Goal: Task Accomplishment & Management: Manage account settings

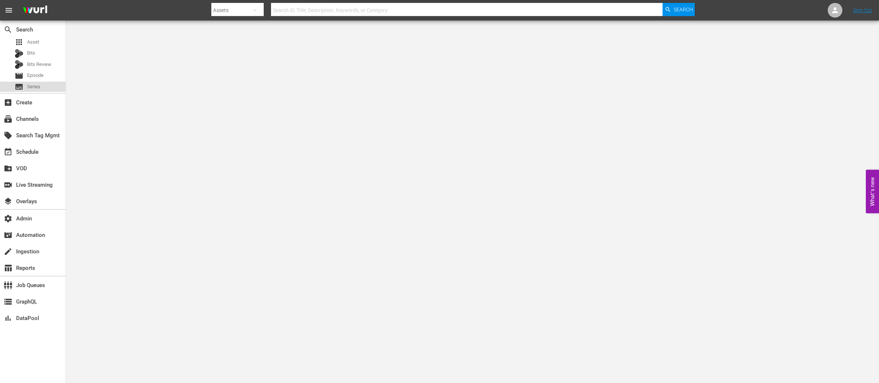
click at [33, 88] on span "Series" at bounding box center [33, 86] width 13 height 7
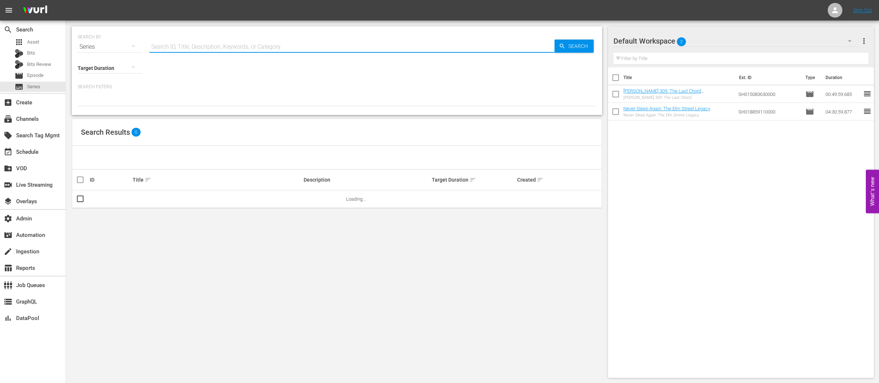
click at [216, 46] on input "text" at bounding box center [351, 47] width 405 height 18
paste input "56777332"
type input "56777332"
click at [167, 200] on link "Destrucción Decodificada" at bounding box center [160, 198] width 54 height 5
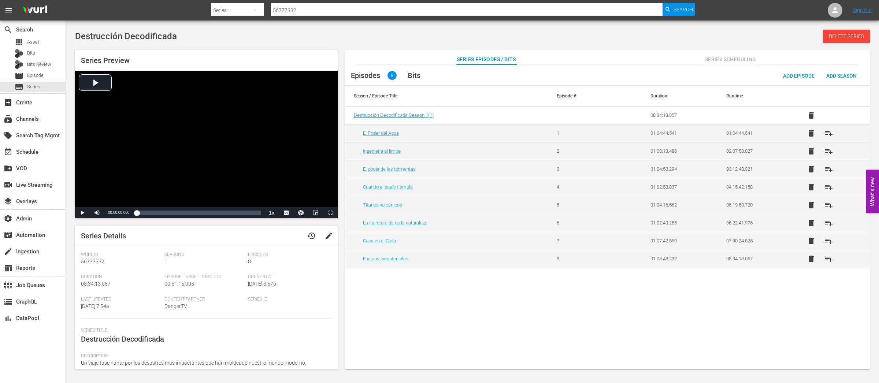
click at [724, 60] on span "Series Scheduling" at bounding box center [730, 59] width 55 height 9
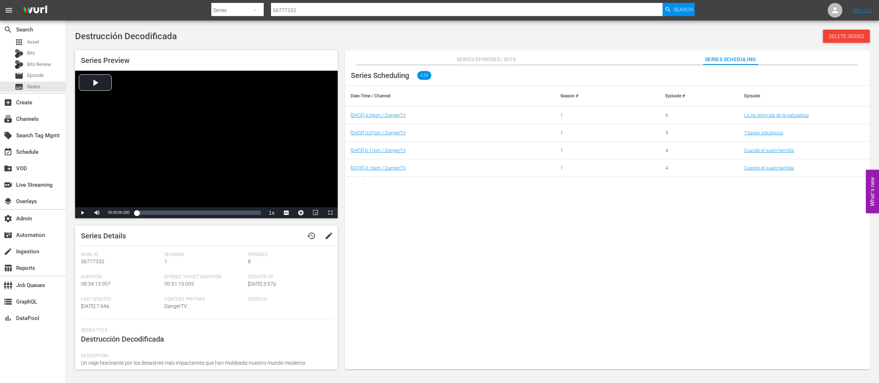
click at [484, 60] on span "Series Episodes / Bits" at bounding box center [486, 59] width 59 height 9
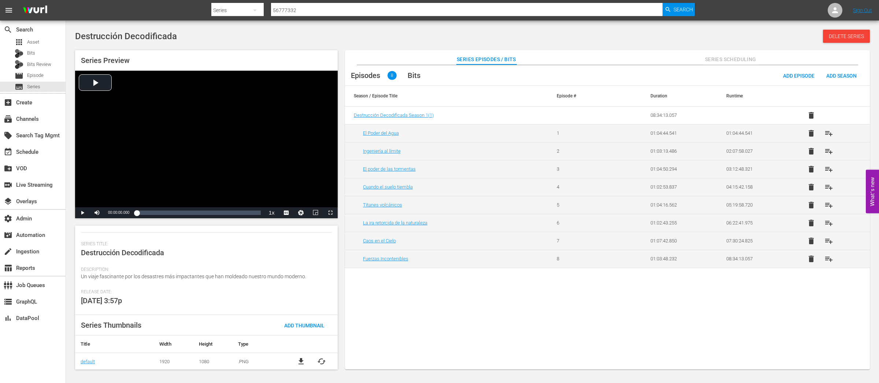
scroll to position [87, 0]
click at [107, 82] on div "Video Player" at bounding box center [206, 139] width 263 height 137
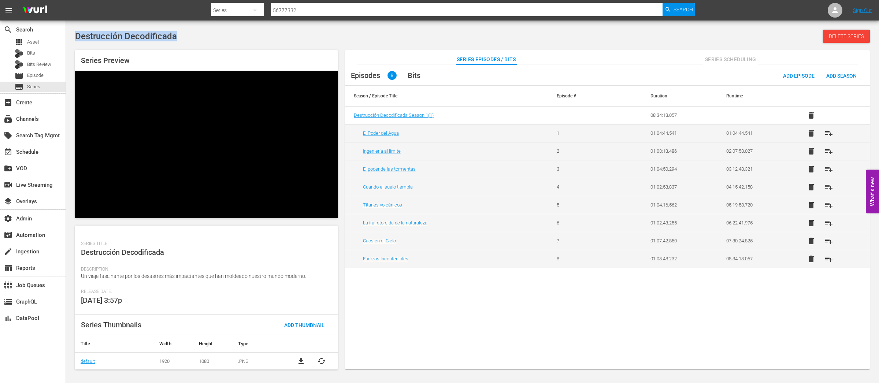
drag, startPoint x: 175, startPoint y: 37, endPoint x: 74, endPoint y: 37, distance: 101.1
click at [74, 37] on div "Destrucción Decodificada Delete Series Series Preview Video Player is loading. …" at bounding box center [472, 198] width 802 height 336
copy span "Destrucción Decodificada"
click at [320, 360] on span "cached" at bounding box center [321, 361] width 9 height 9
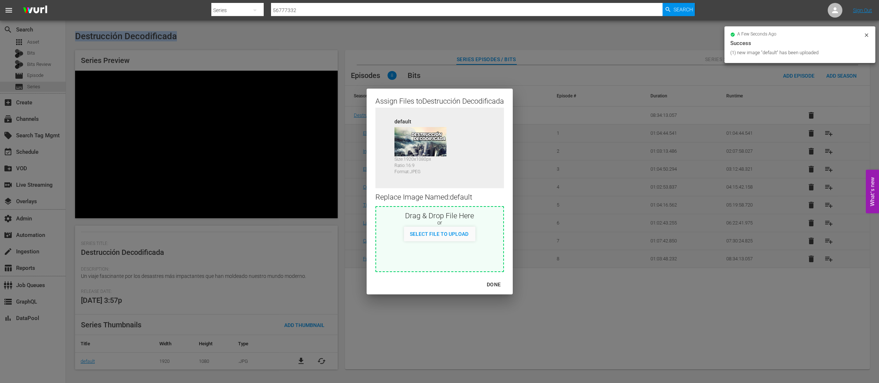
click at [494, 283] on div "DONE" at bounding box center [494, 284] width 26 height 9
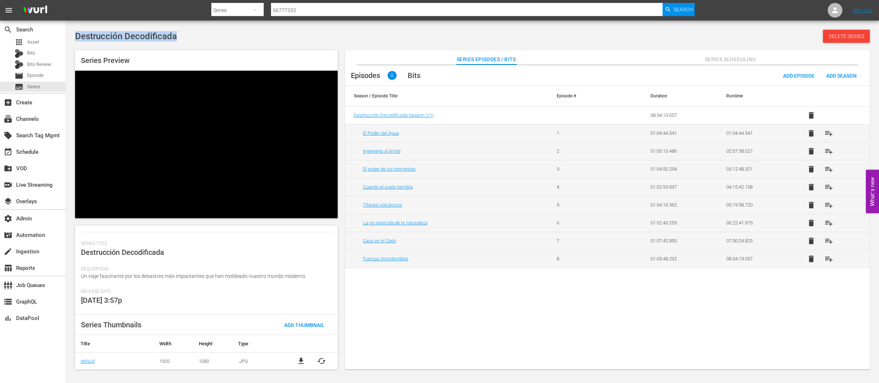
click at [737, 60] on span "Series Scheduling" at bounding box center [730, 59] width 55 height 9
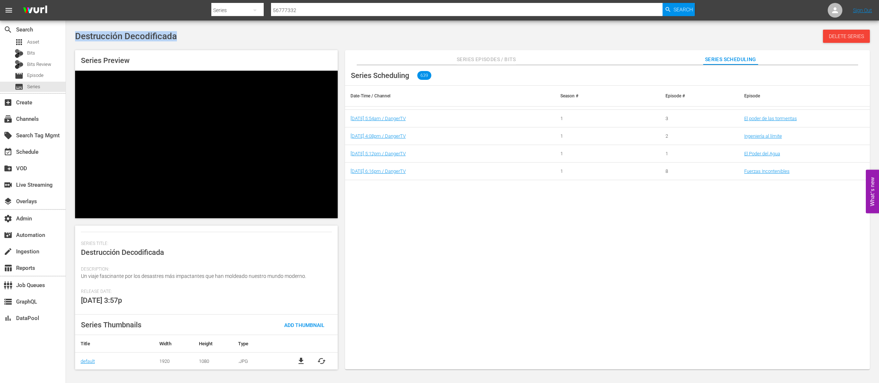
scroll to position [468, 0]
click at [388, 174] on link "9/21/25 5:48am / DangerTV" at bounding box center [377, 174] width 55 height 5
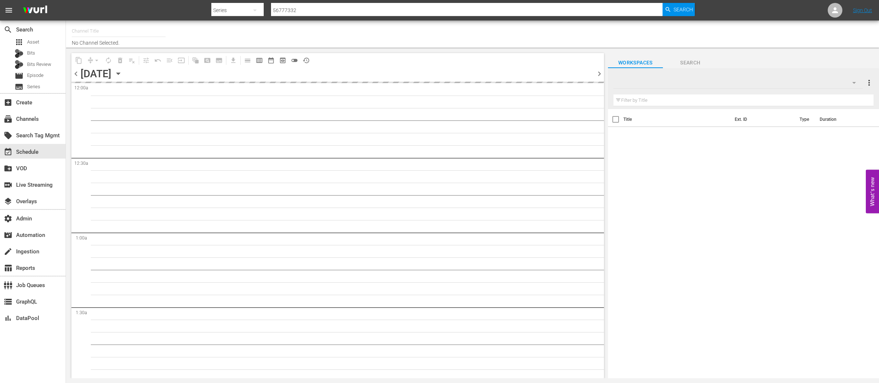
type input "DangerTV - Spanish (1318)"
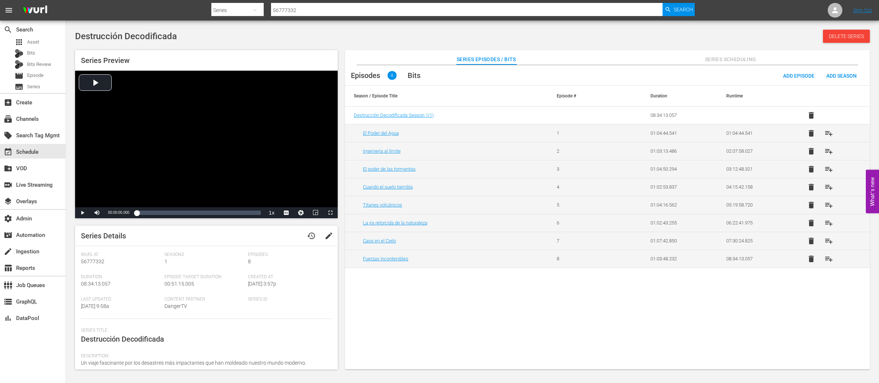
click at [727, 58] on span "Series Scheduling" at bounding box center [730, 59] width 55 height 9
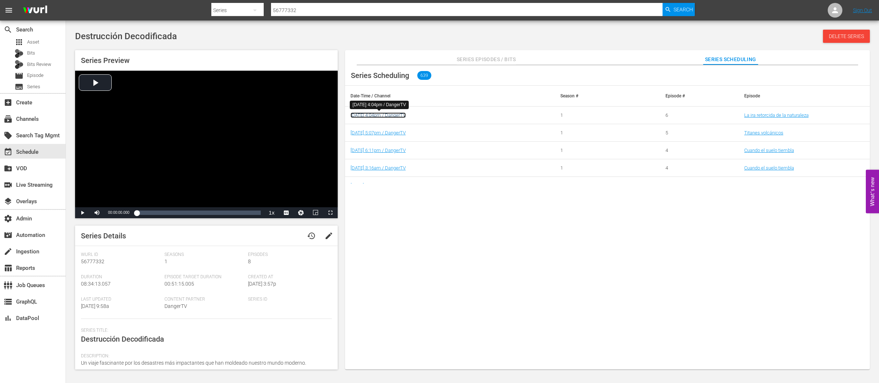
click at [385, 114] on link "9/16/25 4:04pm / DangerTV" at bounding box center [377, 114] width 55 height 5
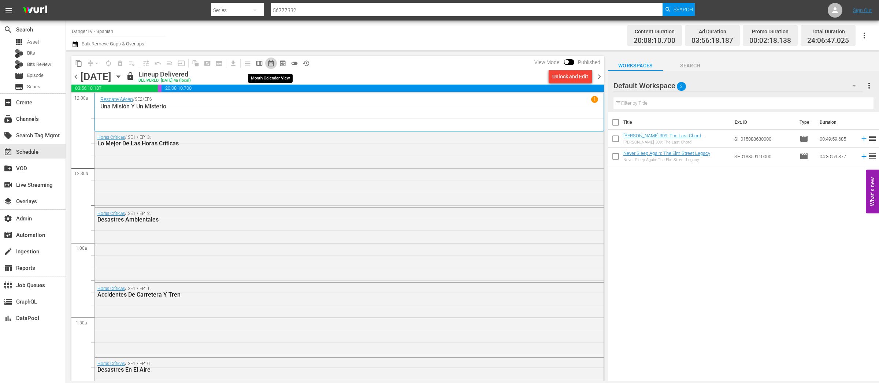
click at [270, 65] on span "date_range_outlined" at bounding box center [270, 63] width 7 height 7
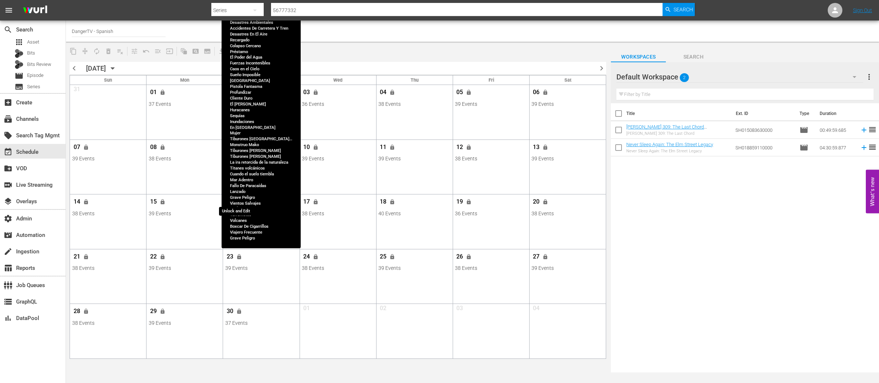
click at [243, 201] on button "lock" at bounding box center [239, 202] width 12 height 12
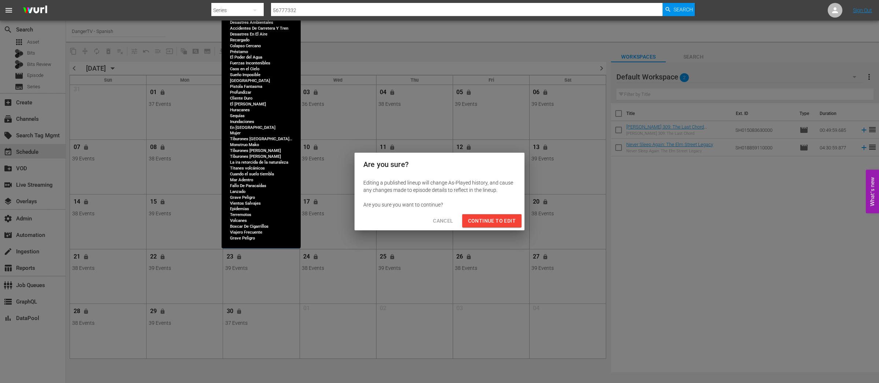
drag, startPoint x: 494, startPoint y: 220, endPoint x: 404, endPoint y: 220, distance: 90.1
click at [494, 220] on span "Continue to Edit" at bounding box center [492, 220] width 48 height 9
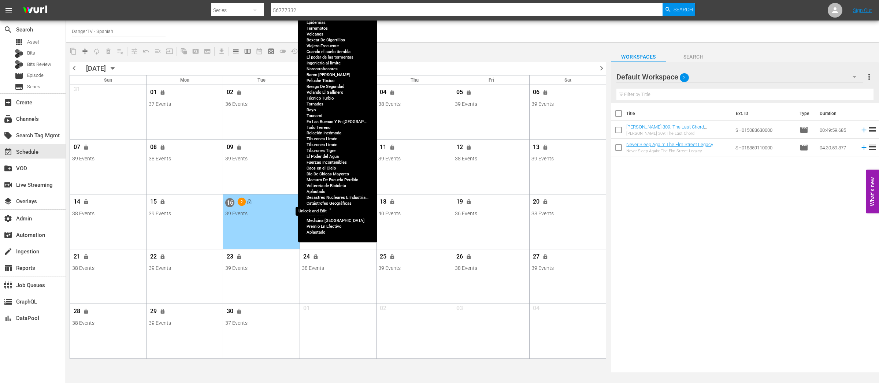
click at [312, 201] on button "lock" at bounding box center [316, 202] width 12 height 12
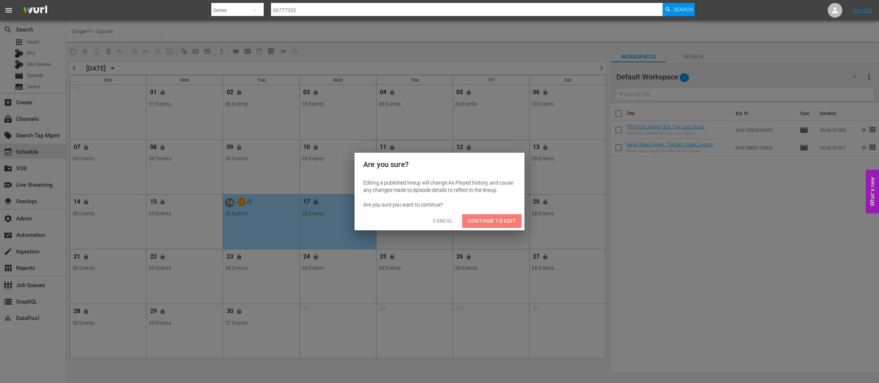
drag, startPoint x: 484, startPoint y: 222, endPoint x: 349, endPoint y: 224, distance: 135.1
click at [484, 222] on span "Continue to Edit" at bounding box center [492, 220] width 48 height 9
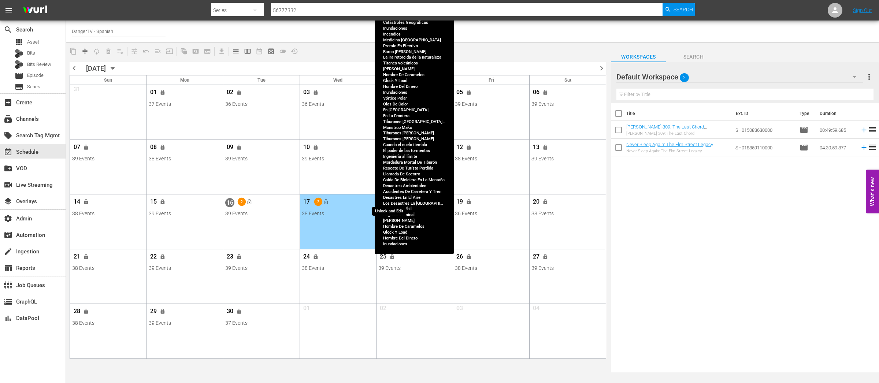
click at [395, 202] on span "lock" at bounding box center [393, 202] width 6 height 6
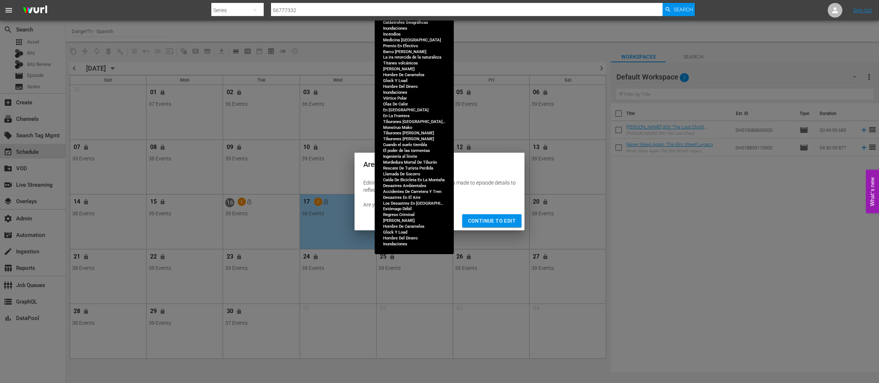
drag, startPoint x: 493, startPoint y: 218, endPoint x: 420, endPoint y: 223, distance: 73.4
click at [493, 218] on span "Continue to Edit" at bounding box center [492, 220] width 48 height 9
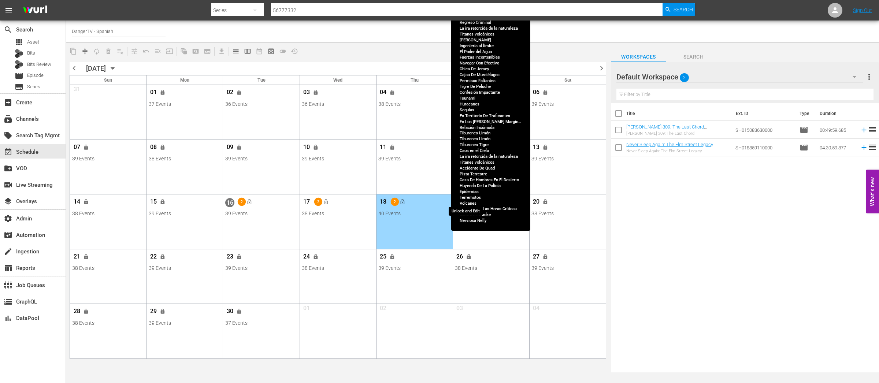
click at [468, 204] on span "lock" at bounding box center [469, 202] width 6 height 6
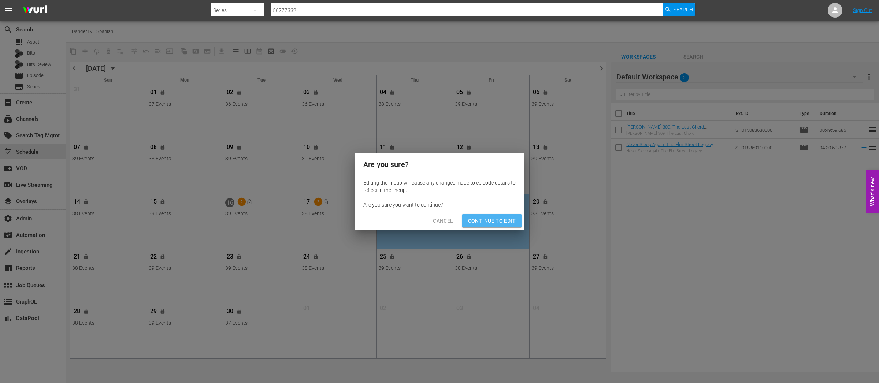
click at [506, 219] on span "Continue to Edit" at bounding box center [492, 220] width 48 height 9
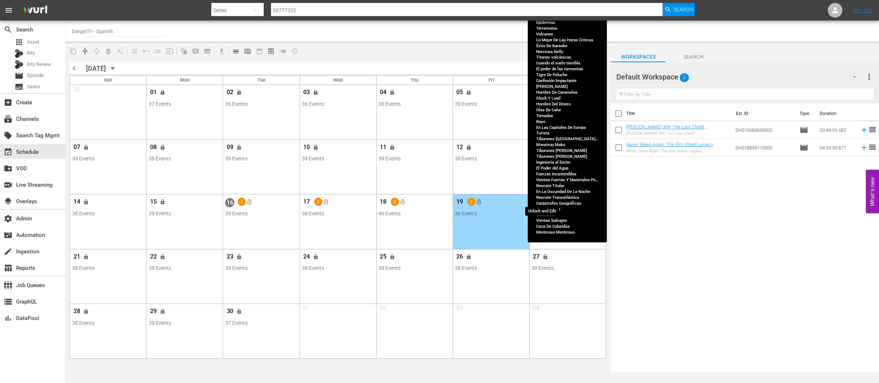
click at [544, 204] on span "lock" at bounding box center [546, 202] width 6 height 6
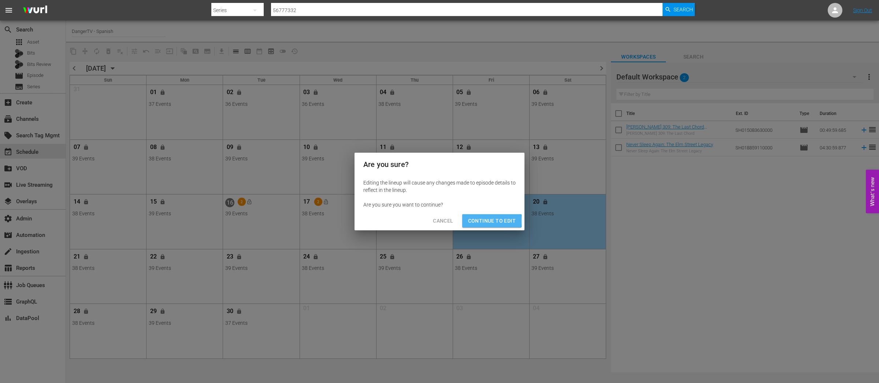
drag, startPoint x: 486, startPoint y: 221, endPoint x: 538, endPoint y: 220, distance: 51.6
click at [486, 221] on span "Continue to Edit" at bounding box center [492, 220] width 48 height 9
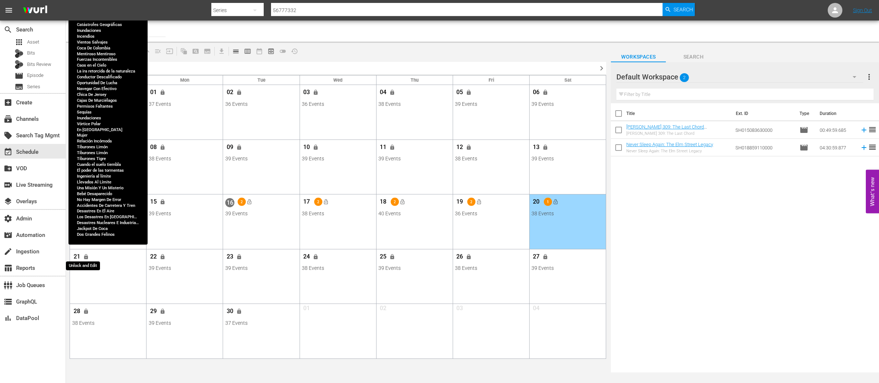
click at [89, 257] on button "lock" at bounding box center [86, 257] width 12 height 12
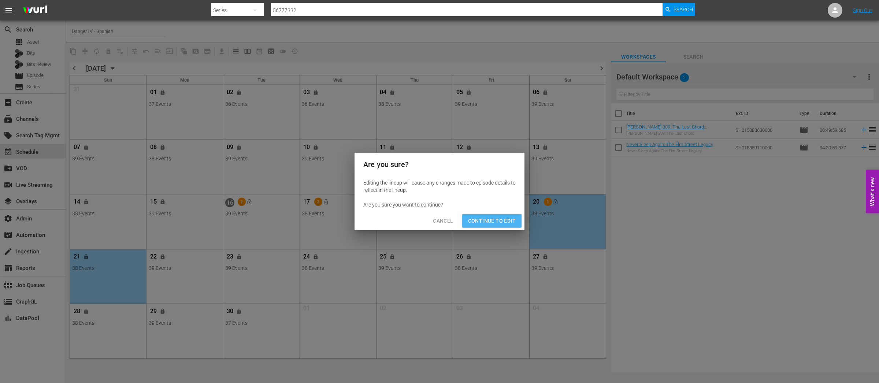
drag, startPoint x: 505, startPoint y: 223, endPoint x: 83, endPoint y: 266, distance: 423.7
click at [505, 223] on span "Continue to Edit" at bounding box center [492, 220] width 48 height 9
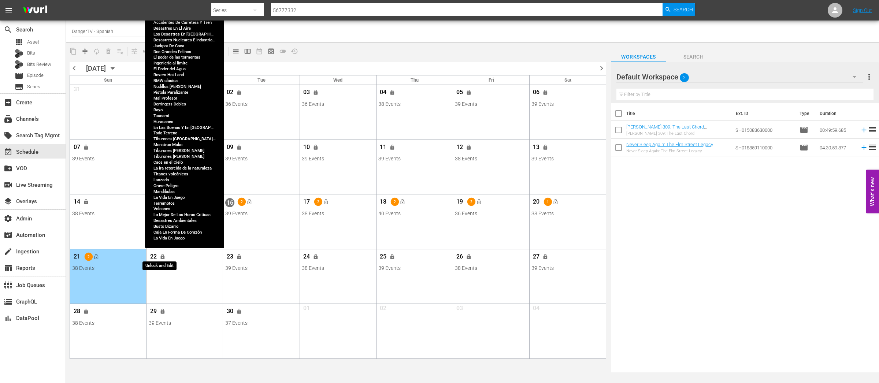
click at [165, 256] on span "lock" at bounding box center [163, 257] width 6 height 6
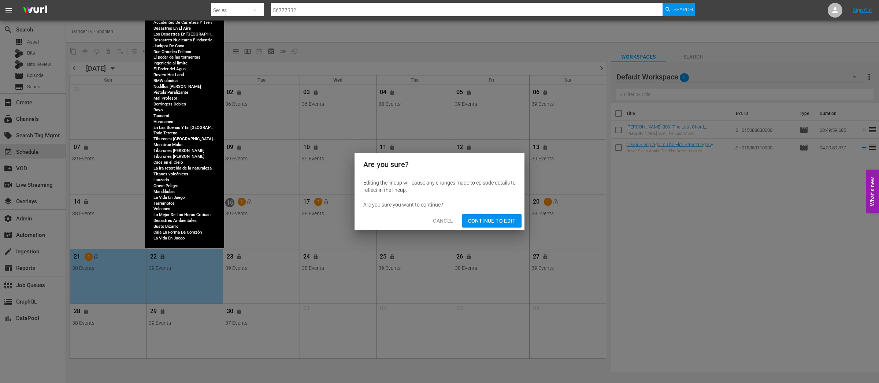
drag, startPoint x: 490, startPoint y: 221, endPoint x: 231, endPoint y: 271, distance: 264.1
click at [490, 221] on span "Continue to Edit" at bounding box center [492, 220] width 48 height 9
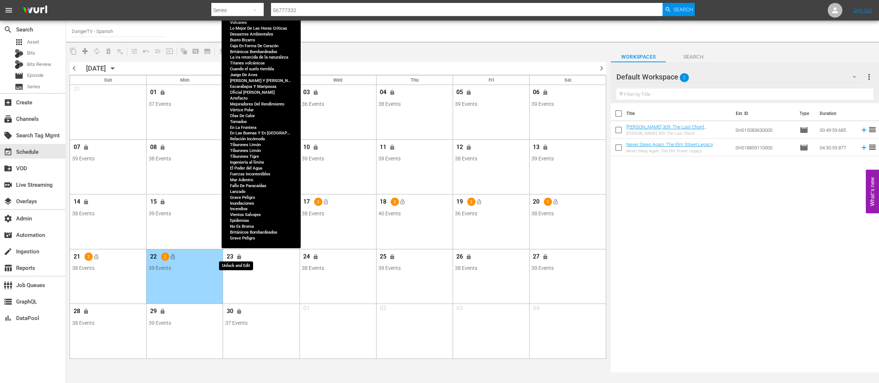
click at [240, 257] on span "lock" at bounding box center [239, 257] width 6 height 6
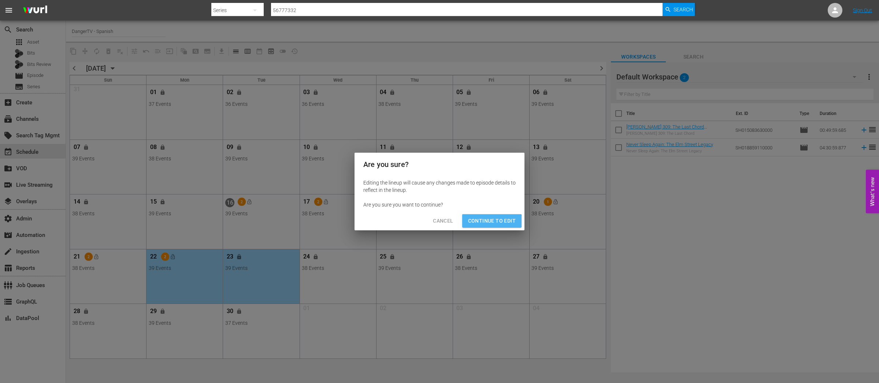
drag, startPoint x: 492, startPoint y: 221, endPoint x: 447, endPoint y: 256, distance: 57.2
click at [492, 221] on span "Continue to Edit" at bounding box center [492, 220] width 48 height 9
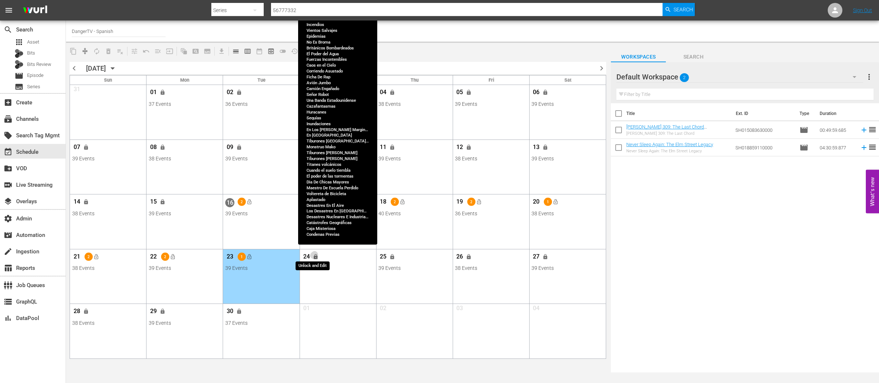
click at [317, 257] on span "lock" at bounding box center [316, 257] width 6 height 6
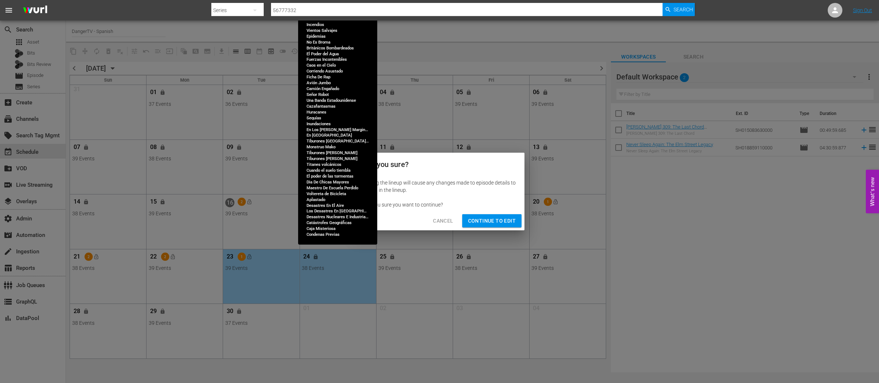
drag, startPoint x: 495, startPoint y: 221, endPoint x: 343, endPoint y: 290, distance: 167.0
click at [495, 221] on span "Continue to Edit" at bounding box center [492, 220] width 48 height 9
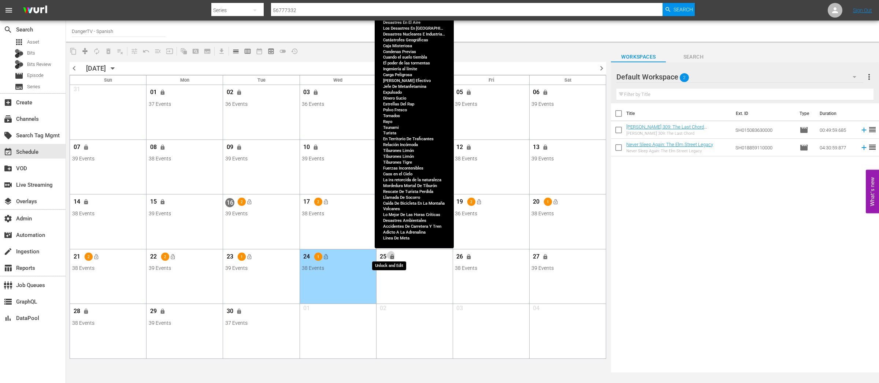
click at [393, 258] on span "lock" at bounding box center [393, 257] width 6 height 6
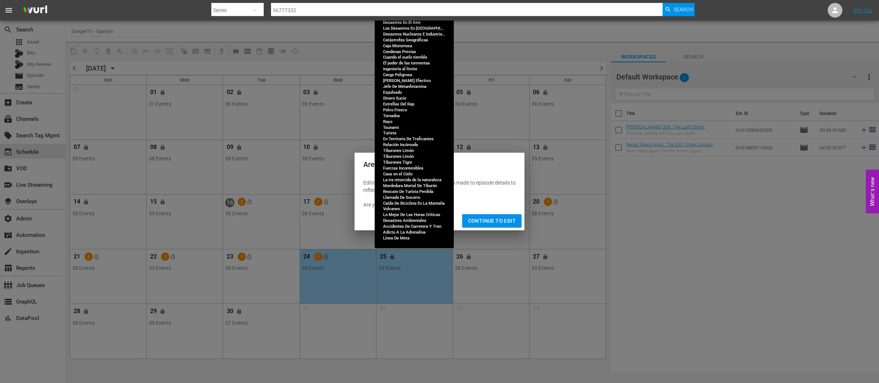
drag, startPoint x: 501, startPoint y: 219, endPoint x: 477, endPoint y: 244, distance: 35.2
click at [501, 219] on span "Continue to Edit" at bounding box center [492, 220] width 48 height 9
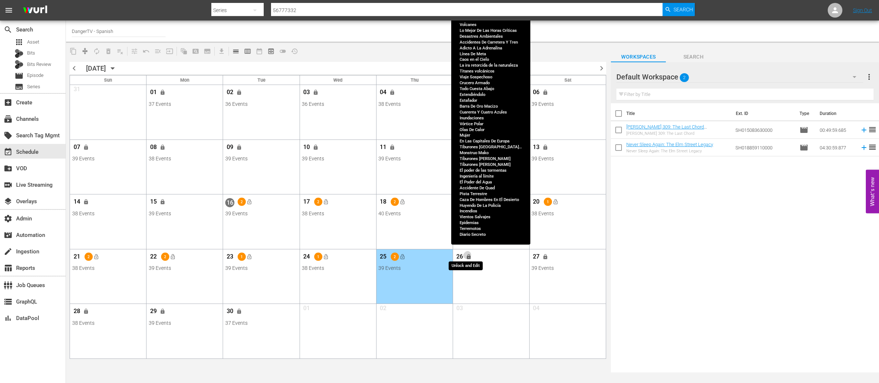
click at [472, 256] on button "lock" at bounding box center [469, 257] width 12 height 12
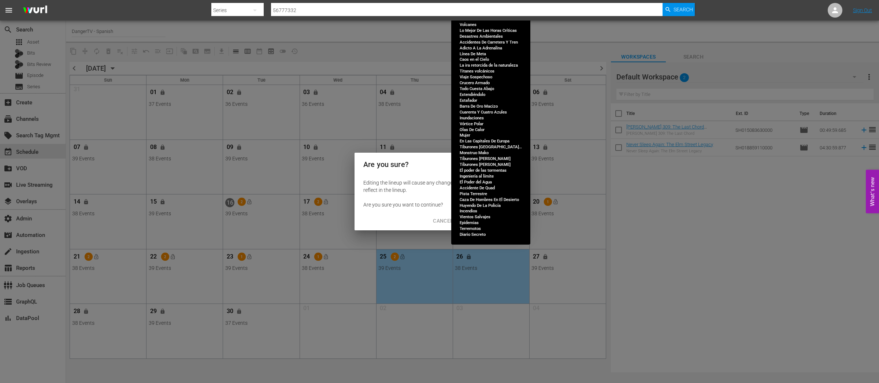
click at [496, 221] on span "Continue to Edit" at bounding box center [492, 220] width 48 height 9
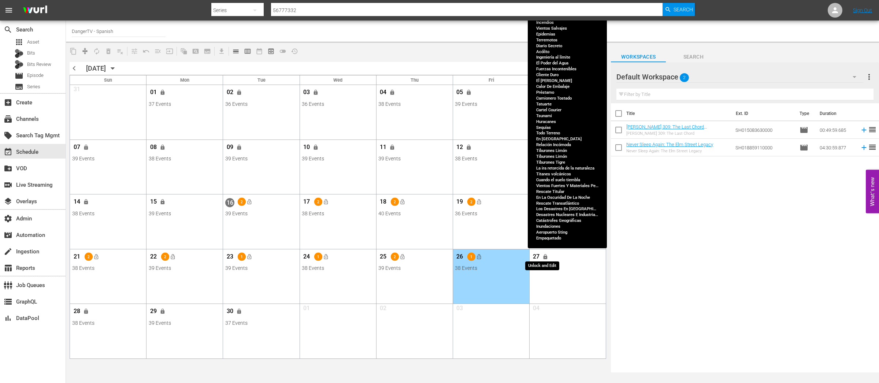
click at [547, 254] on span "lock" at bounding box center [546, 257] width 6 height 6
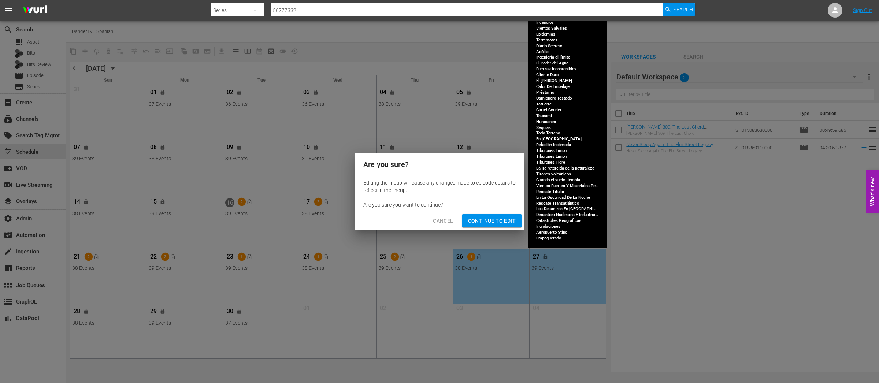
drag, startPoint x: 502, startPoint y: 219, endPoint x: 511, endPoint y: 237, distance: 21.0
click at [501, 219] on span "Continue to Edit" at bounding box center [492, 220] width 48 height 9
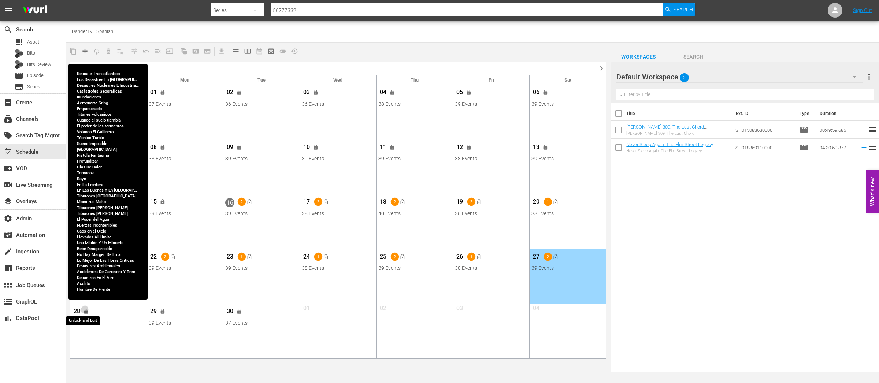
click at [88, 312] on span "lock" at bounding box center [86, 312] width 6 height 6
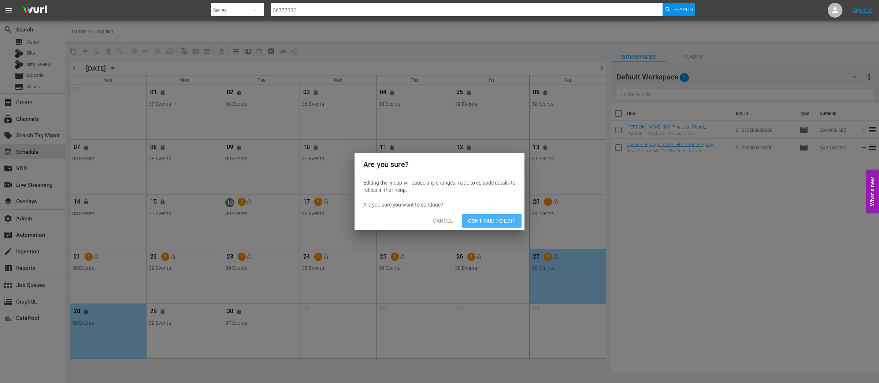
drag, startPoint x: 487, startPoint y: 224, endPoint x: 371, endPoint y: 290, distance: 133.0
click at [487, 224] on span "Continue to Edit" at bounding box center [492, 220] width 48 height 9
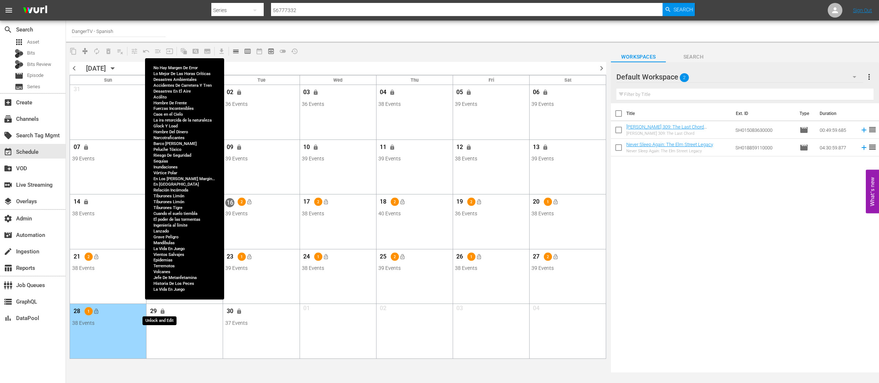
click at [167, 311] on button "lock" at bounding box center [163, 311] width 12 height 12
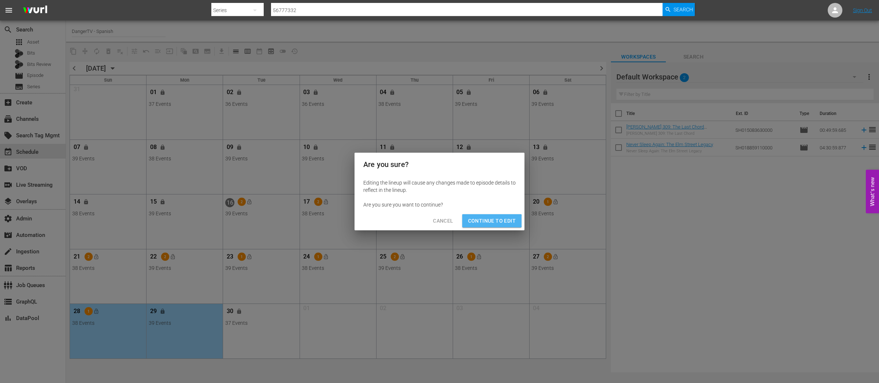
click at [492, 221] on span "Continue to Edit" at bounding box center [492, 220] width 48 height 9
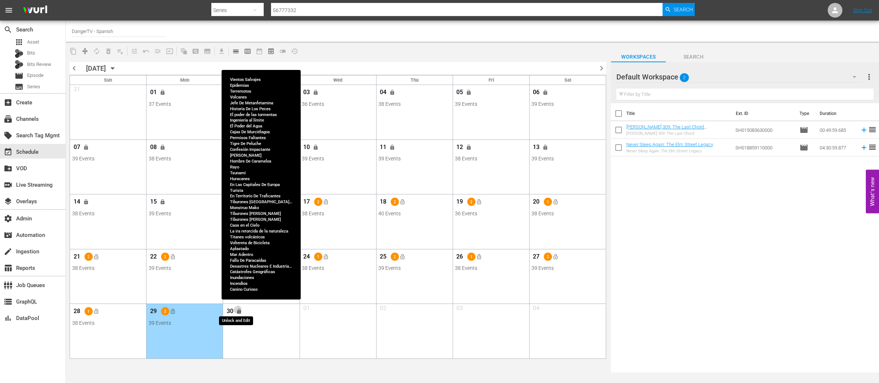
click at [241, 311] on span "lock" at bounding box center [239, 312] width 6 height 6
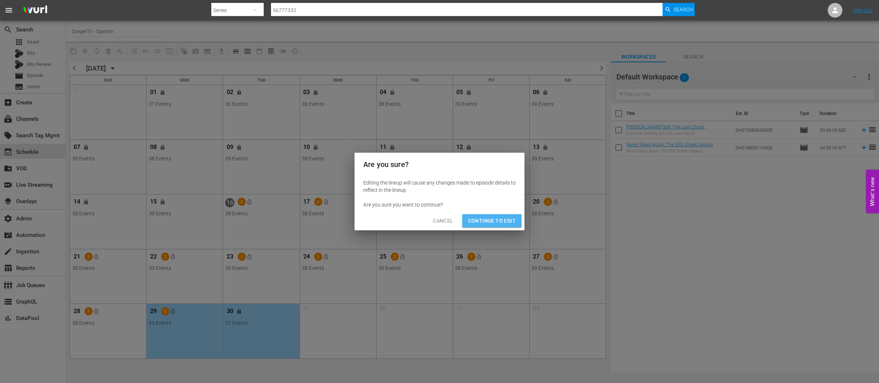
drag, startPoint x: 506, startPoint y: 217, endPoint x: 293, endPoint y: 336, distance: 243.6
click at [505, 217] on span "Continue to Edit" at bounding box center [492, 220] width 48 height 9
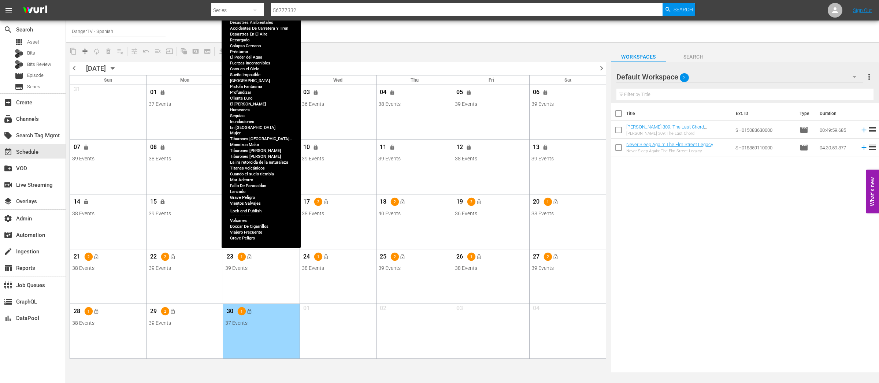
click at [250, 199] on span "lock_open" at bounding box center [249, 202] width 6 height 6
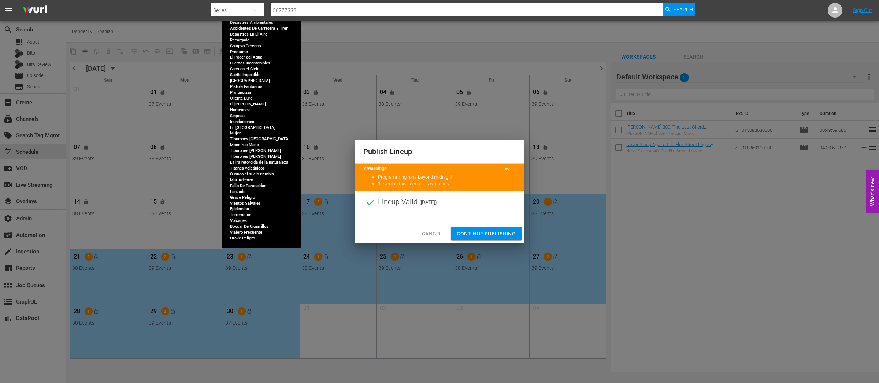
click at [491, 233] on span "Continue Publishing" at bounding box center [486, 233] width 59 height 9
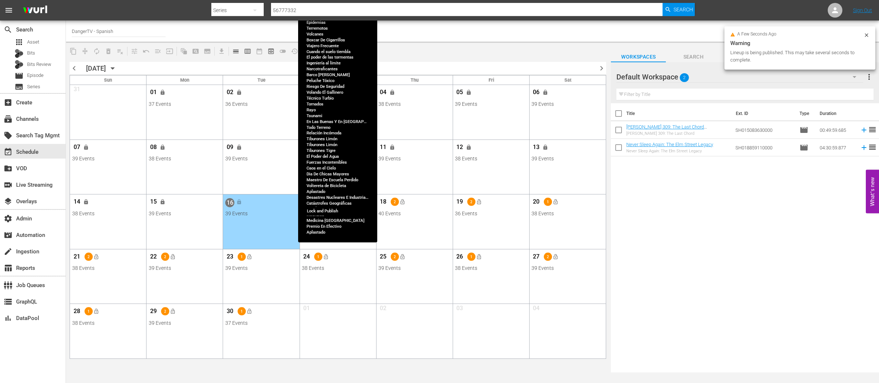
click at [327, 201] on span "lock_open" at bounding box center [326, 202] width 6 height 6
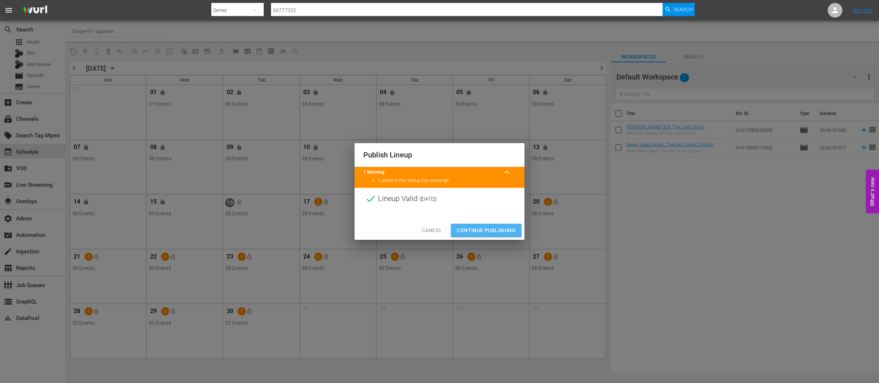
drag, startPoint x: 487, startPoint y: 226, endPoint x: 356, endPoint y: 214, distance: 131.6
click at [487, 226] on span "Continue Publishing" at bounding box center [486, 230] width 59 height 9
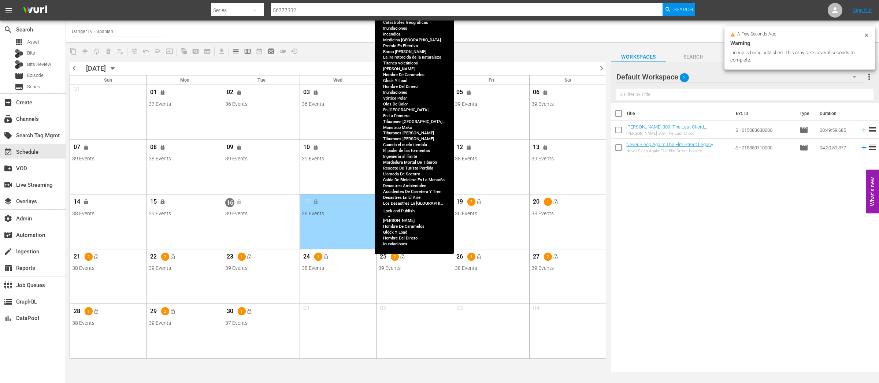
click at [402, 202] on span "lock_open" at bounding box center [402, 202] width 6 height 6
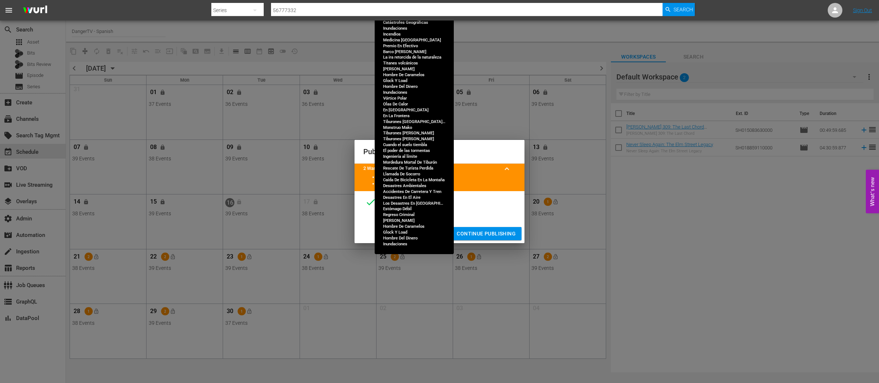
drag, startPoint x: 493, startPoint y: 235, endPoint x: 394, endPoint y: 231, distance: 99.0
click at [493, 235] on span "Continue Publishing" at bounding box center [486, 233] width 59 height 9
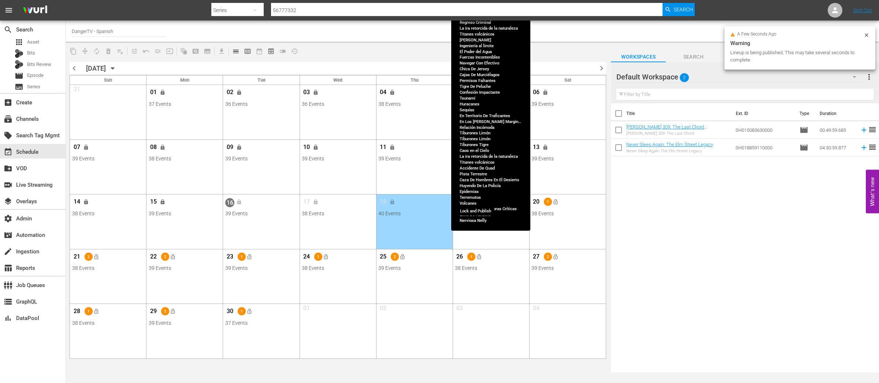
click at [481, 202] on button "lock_open" at bounding box center [479, 202] width 12 height 12
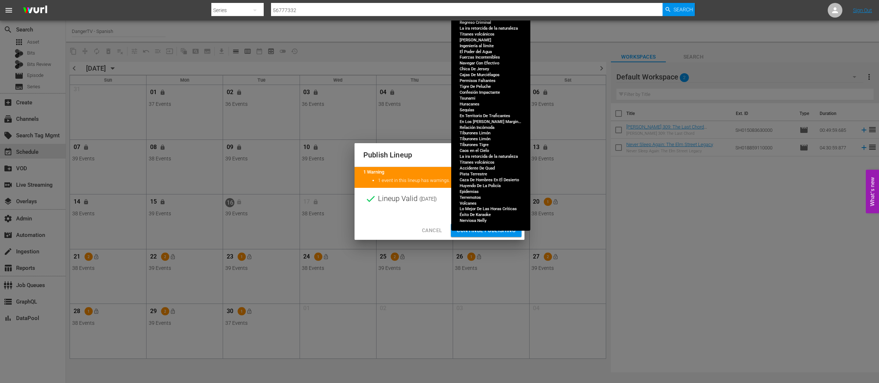
click at [493, 234] on span "Continue Publishing" at bounding box center [486, 230] width 59 height 9
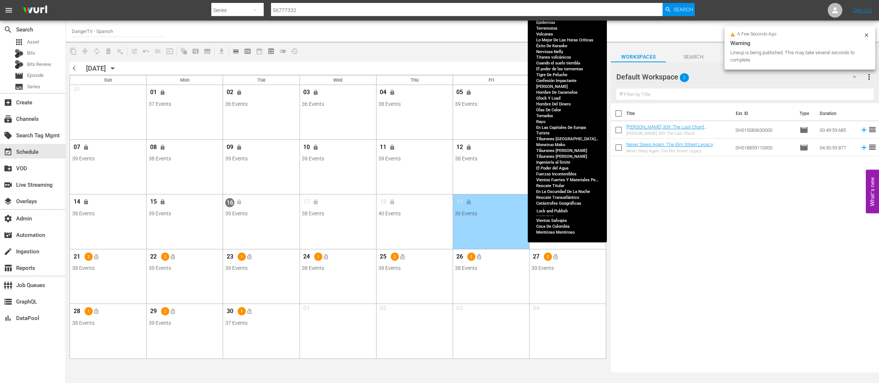
click at [553, 201] on span "lock_open" at bounding box center [556, 202] width 6 height 6
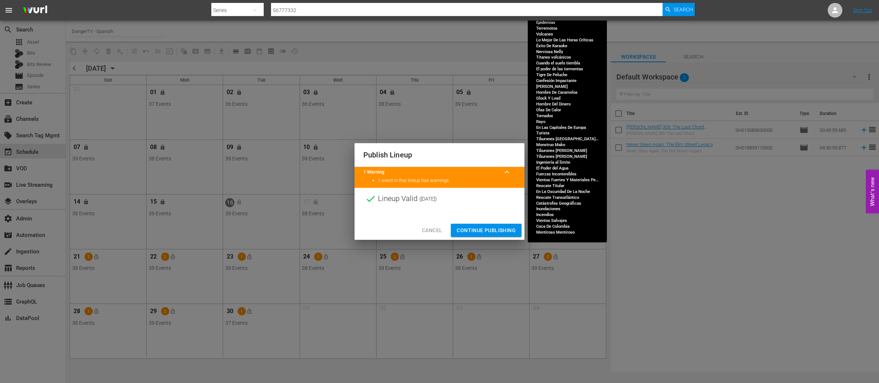
click at [483, 228] on span "Continue Publishing" at bounding box center [486, 230] width 59 height 9
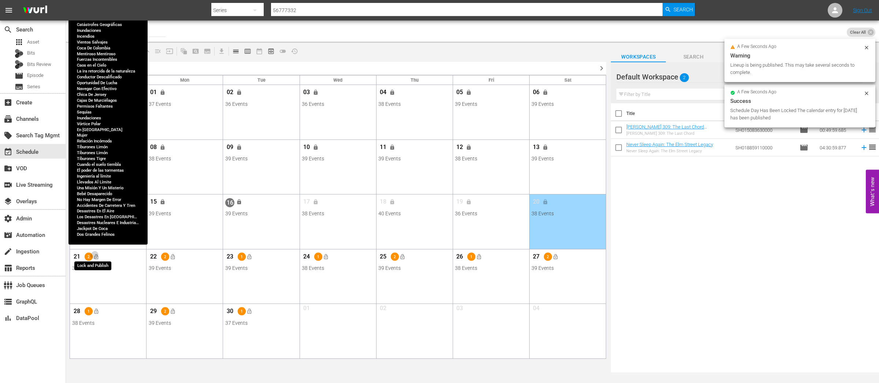
click at [98, 256] on span "lock_open" at bounding box center [96, 257] width 6 height 6
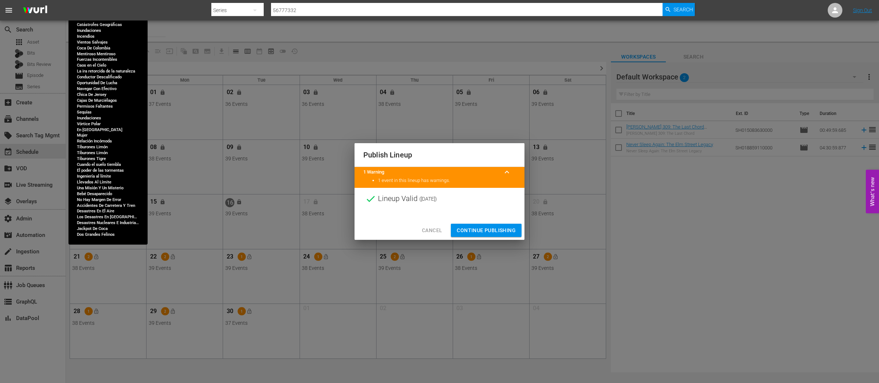
click at [479, 227] on span "Continue Publishing" at bounding box center [486, 230] width 59 height 9
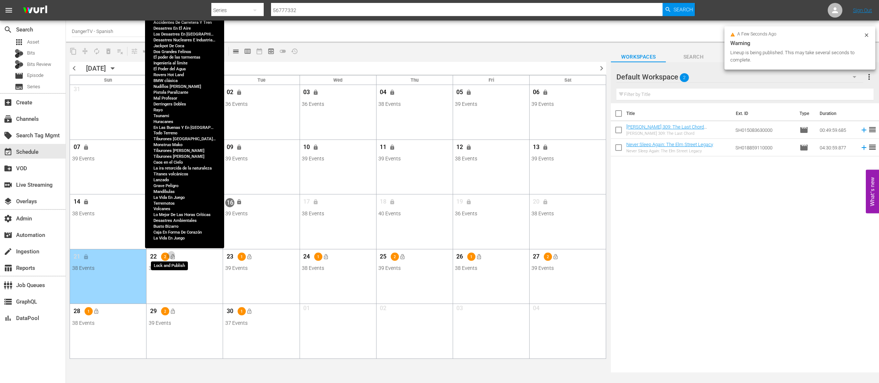
click at [173, 256] on span "lock_open" at bounding box center [173, 257] width 6 height 6
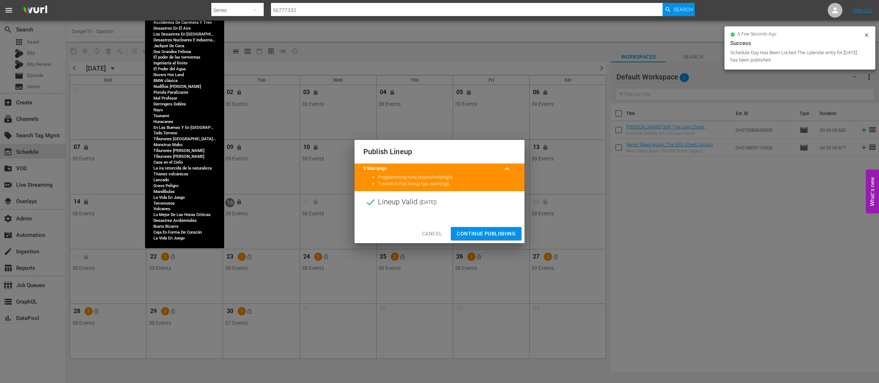
click at [491, 235] on span "Continue Publishing" at bounding box center [486, 233] width 59 height 9
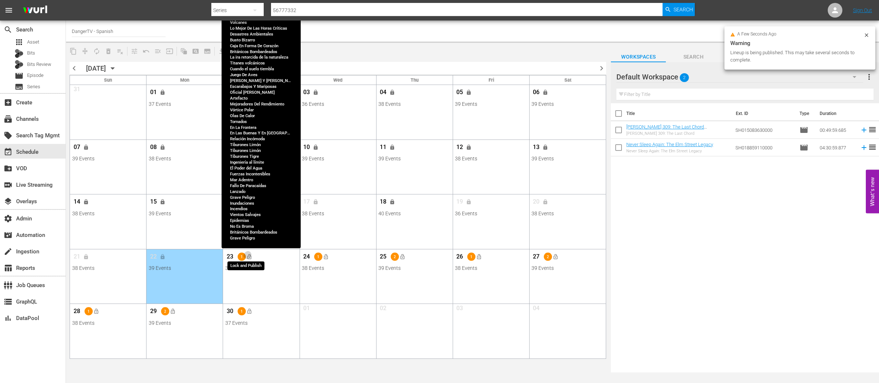
click at [251, 256] on span "lock_open" at bounding box center [249, 257] width 6 height 6
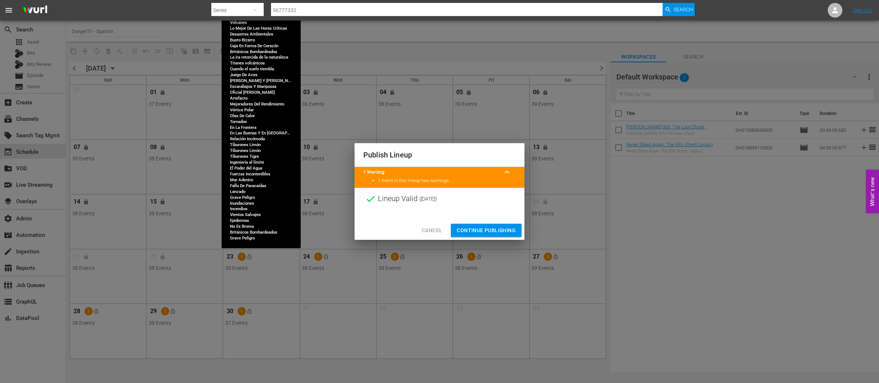
click at [494, 230] on span "Continue Publishing" at bounding box center [486, 230] width 59 height 9
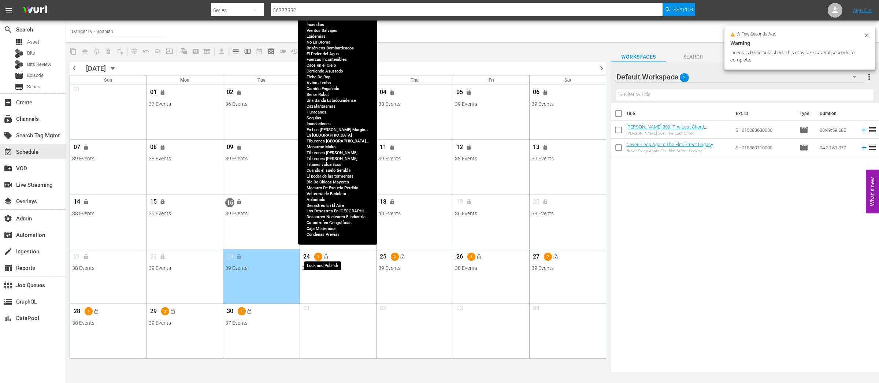
click at [327, 256] on span "lock_open" at bounding box center [326, 257] width 6 height 6
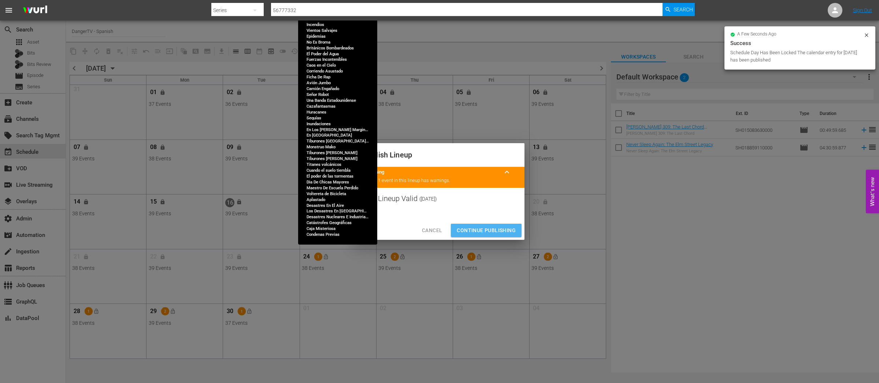
drag, startPoint x: 491, startPoint y: 227, endPoint x: 409, endPoint y: 253, distance: 85.6
click at [491, 227] on span "Continue Publishing" at bounding box center [486, 230] width 59 height 9
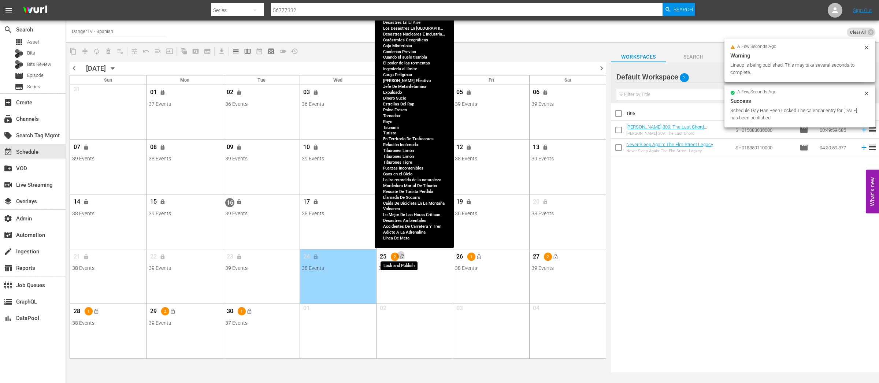
click at [404, 256] on span "lock_open" at bounding box center [402, 257] width 6 height 6
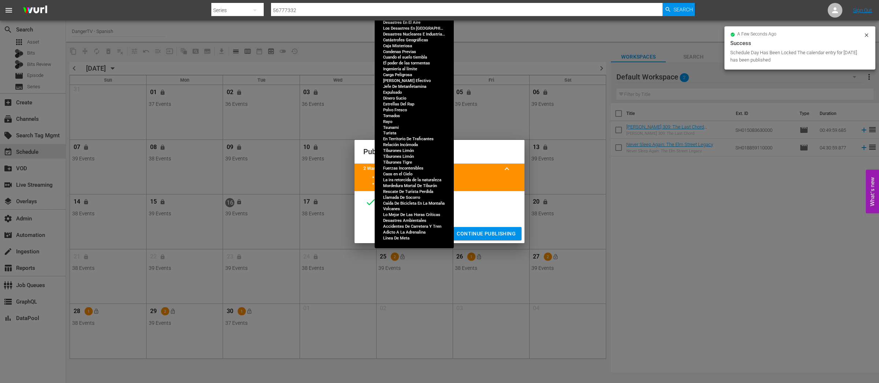
drag, startPoint x: 488, startPoint y: 232, endPoint x: 472, endPoint y: 237, distance: 17.3
click at [488, 232] on span "Continue Publishing" at bounding box center [486, 233] width 59 height 9
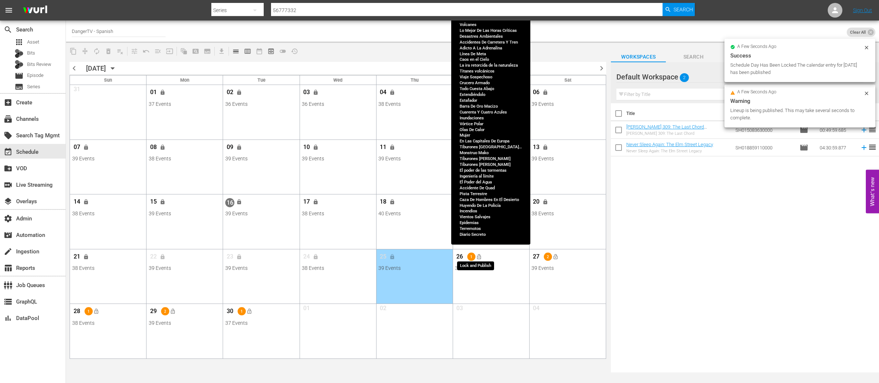
click at [478, 257] on span "lock_open" at bounding box center [479, 257] width 6 height 6
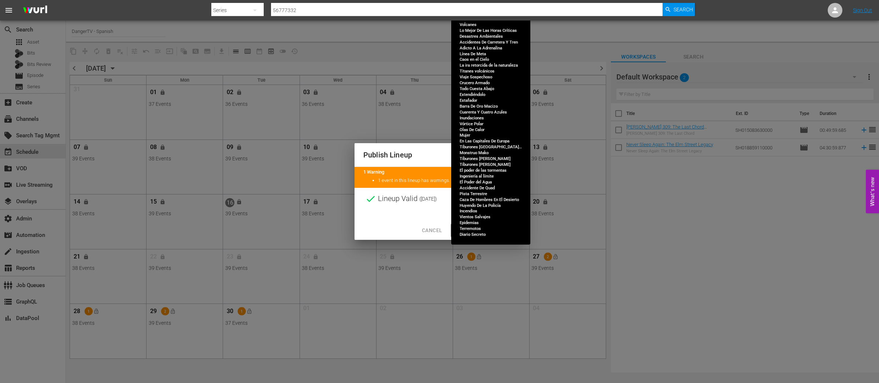
click at [473, 230] on span "Continue Publishing" at bounding box center [486, 230] width 59 height 9
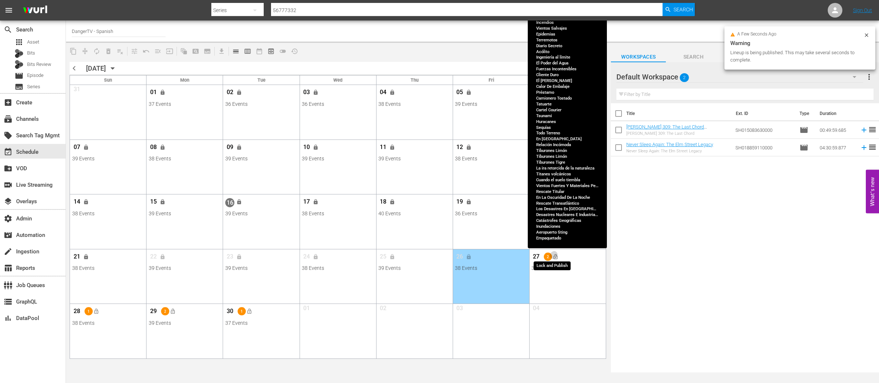
click at [558, 255] on span "lock_open" at bounding box center [556, 257] width 6 height 6
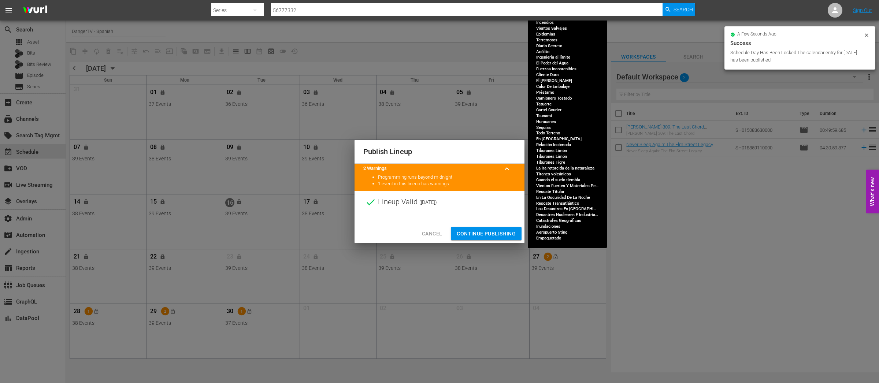
click at [490, 231] on span "Continue Publishing" at bounding box center [486, 233] width 59 height 9
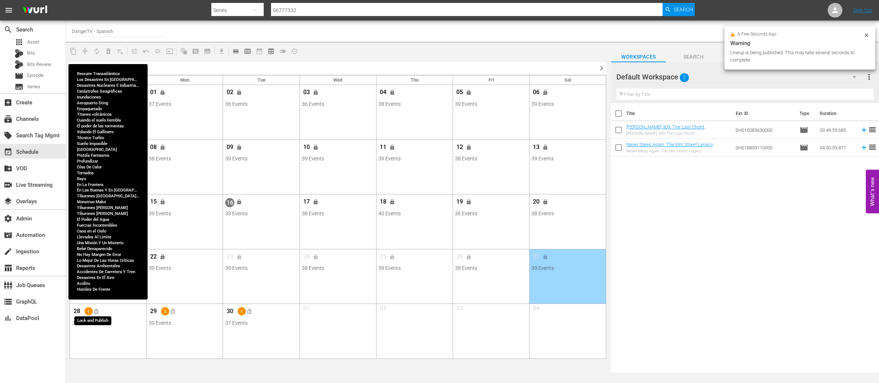
click at [95, 312] on span "lock_open" at bounding box center [96, 312] width 6 height 6
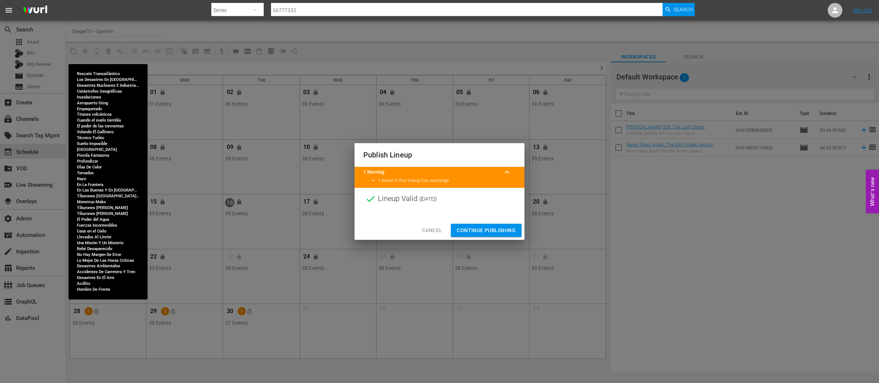
click at [484, 229] on span "Continue Publishing" at bounding box center [486, 230] width 59 height 9
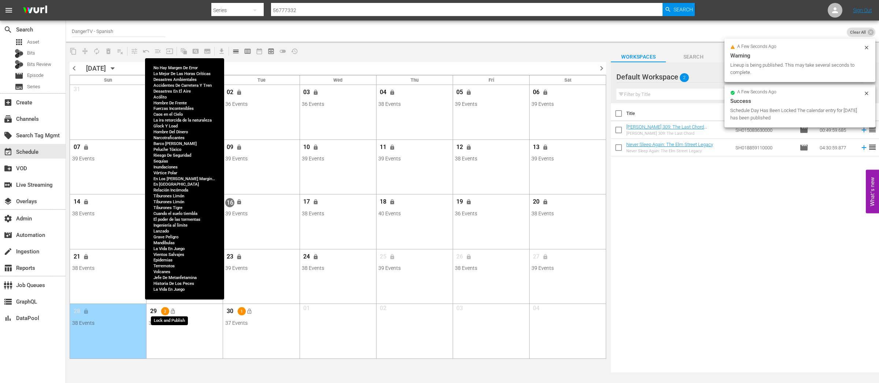
click at [173, 312] on span "lock_open" at bounding box center [173, 312] width 6 height 6
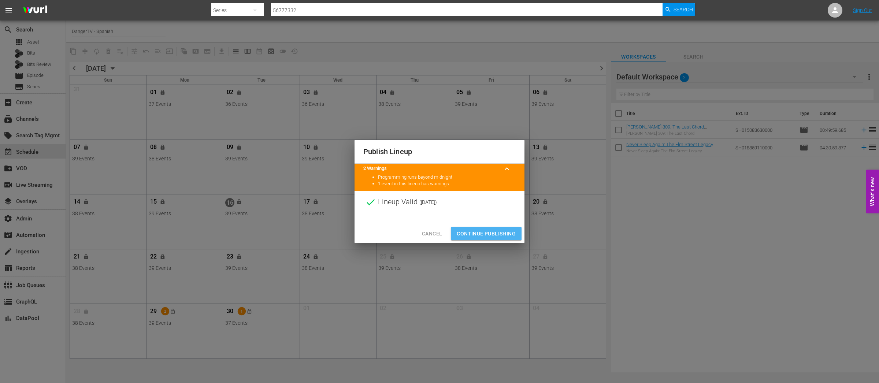
drag, startPoint x: 487, startPoint y: 233, endPoint x: 429, endPoint y: 252, distance: 60.6
click at [486, 233] on span "Continue Publishing" at bounding box center [486, 233] width 59 height 9
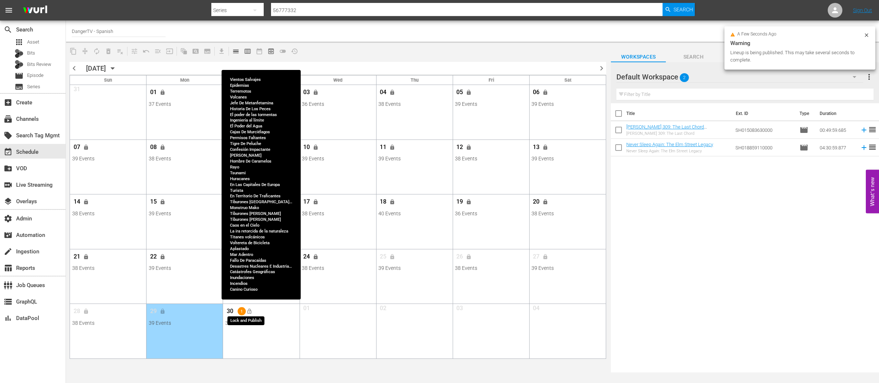
click at [250, 313] on span "lock_open" at bounding box center [249, 312] width 6 height 6
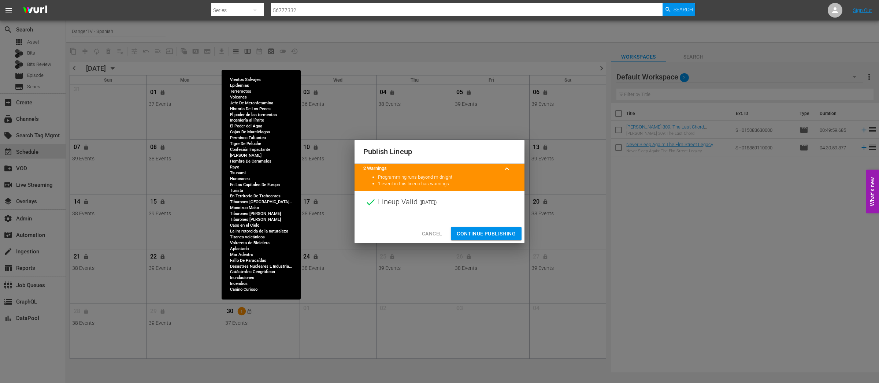
drag, startPoint x: 486, startPoint y: 234, endPoint x: 445, endPoint y: 257, distance: 47.7
click at [486, 234] on span "Continue Publishing" at bounding box center [486, 233] width 59 height 9
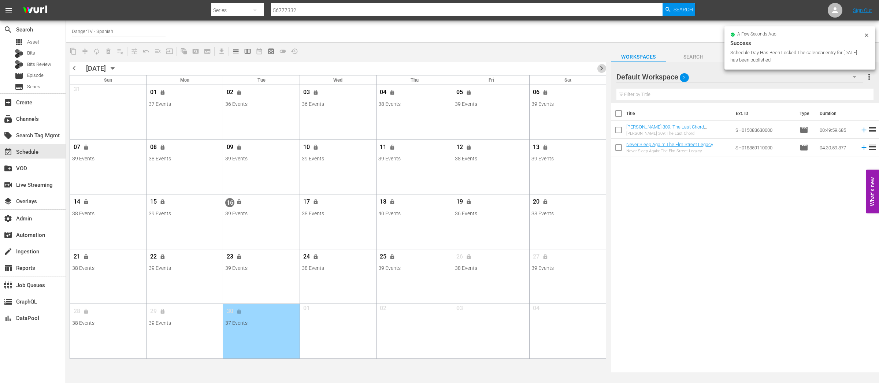
click at [601, 68] on span "chevron_right" at bounding box center [601, 68] width 9 height 9
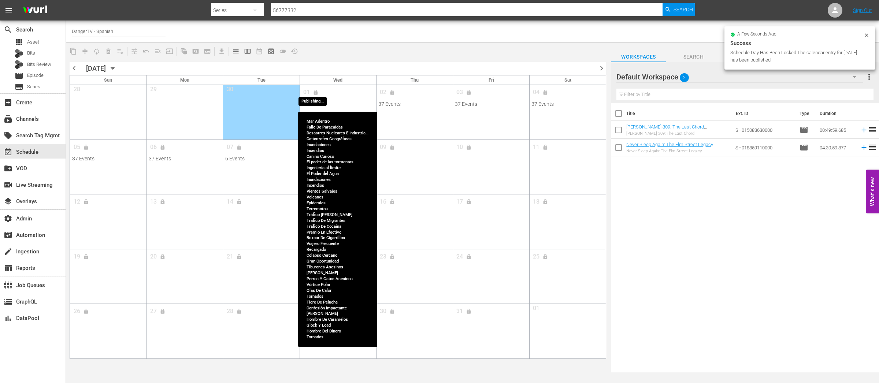
click at [318, 92] on span "lock" at bounding box center [316, 92] width 12 height 5
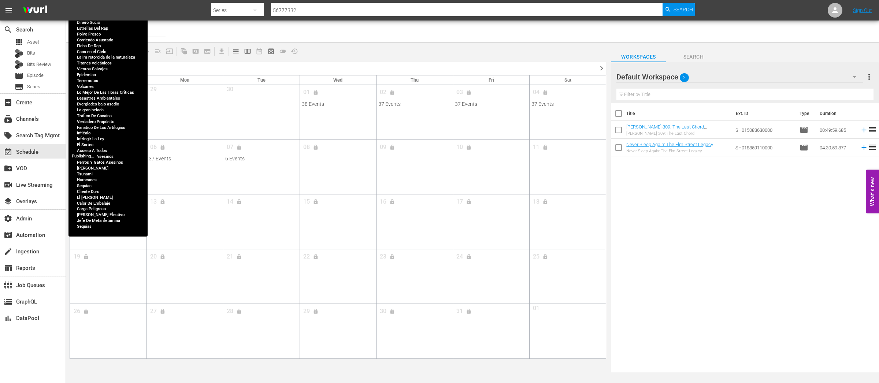
click at [89, 144] on span "lock" at bounding box center [86, 146] width 12 height 5
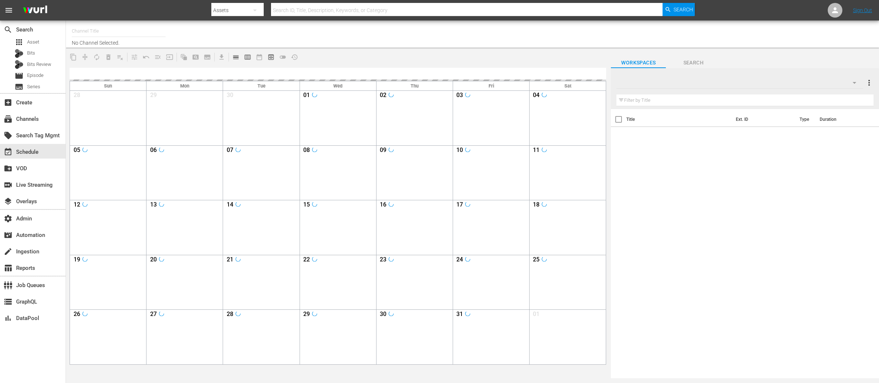
type input "DangerTV - Spanish (1318)"
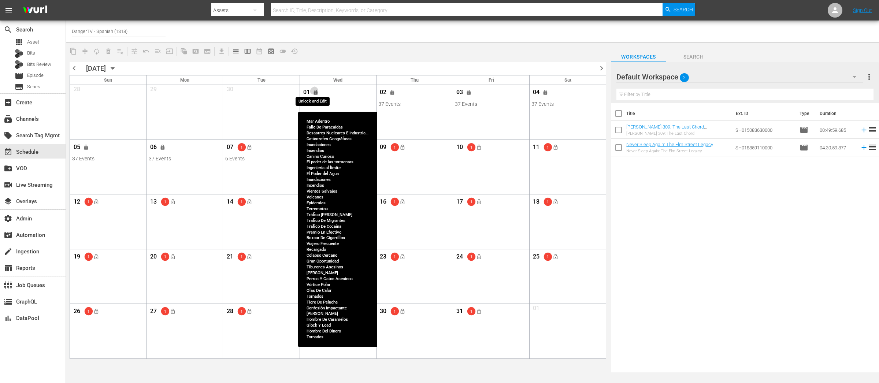
click at [318, 92] on span "lock" at bounding box center [316, 92] width 6 height 6
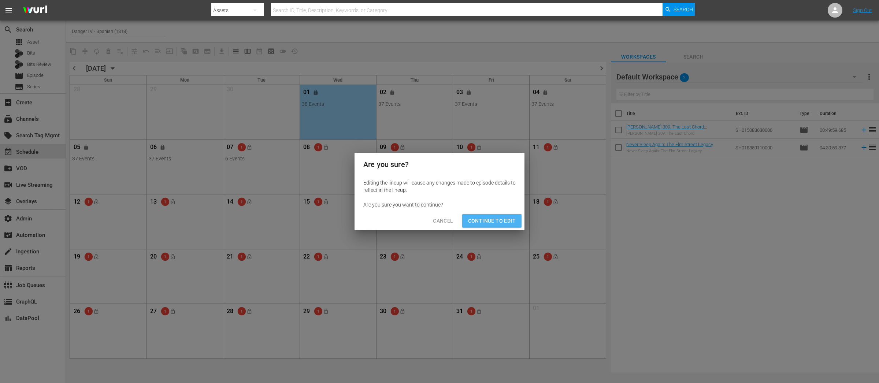
drag, startPoint x: 500, startPoint y: 220, endPoint x: 425, endPoint y: 156, distance: 99.0
click at [500, 220] on span "Continue to Edit" at bounding box center [492, 220] width 48 height 9
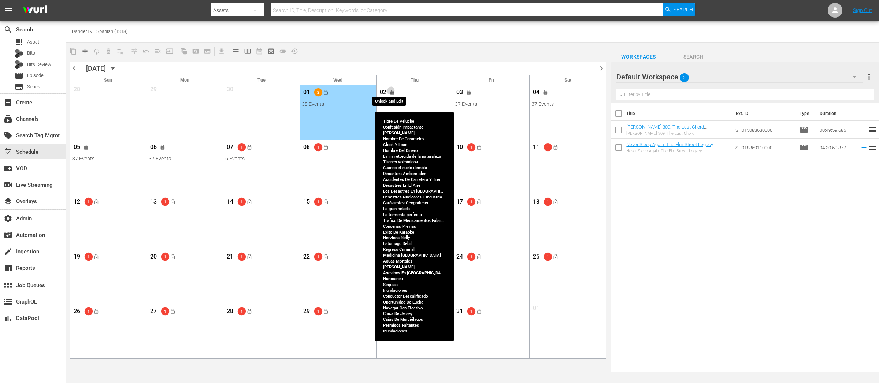
click at [394, 93] on span "lock" at bounding box center [393, 92] width 6 height 6
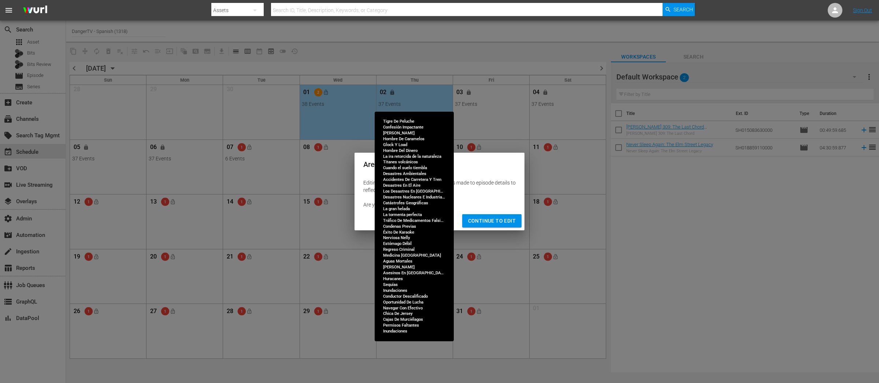
drag, startPoint x: 500, startPoint y: 220, endPoint x: 475, endPoint y: 176, distance: 50.2
click at [500, 220] on span "Continue to Edit" at bounding box center [492, 220] width 48 height 9
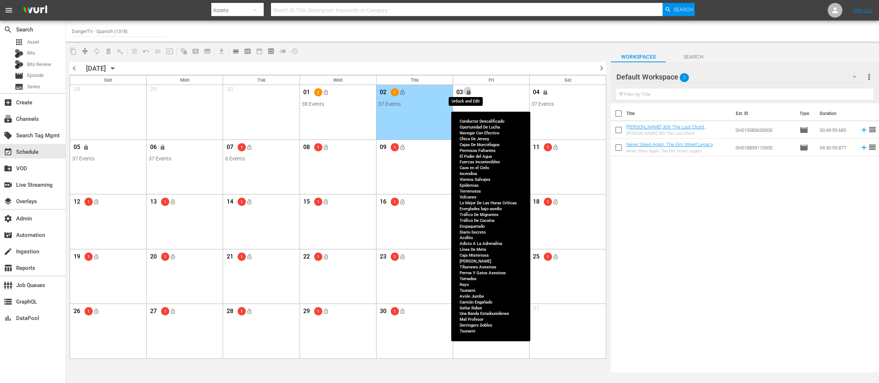
click at [468, 88] on button "lock" at bounding box center [469, 92] width 12 height 12
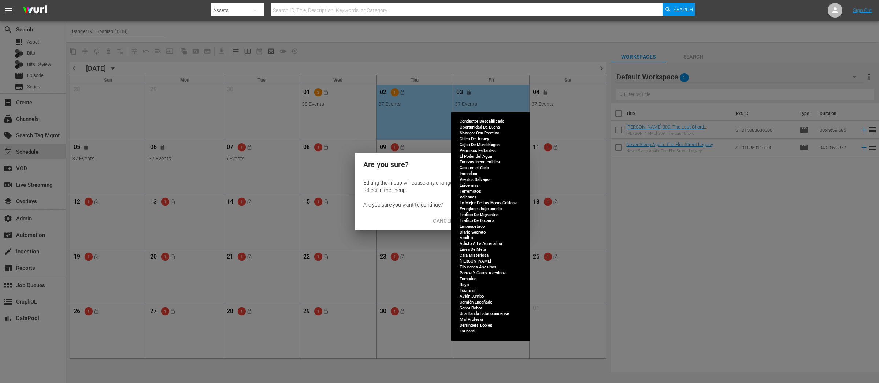
click at [505, 219] on span "Continue to Edit" at bounding box center [492, 220] width 48 height 9
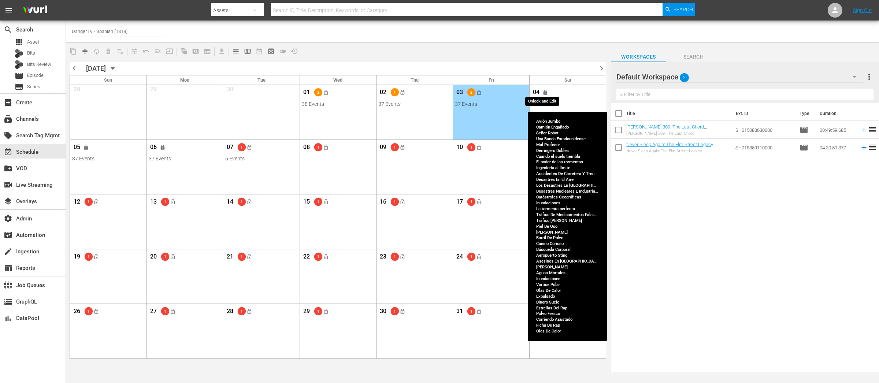
click at [550, 93] on button "lock" at bounding box center [545, 92] width 12 height 12
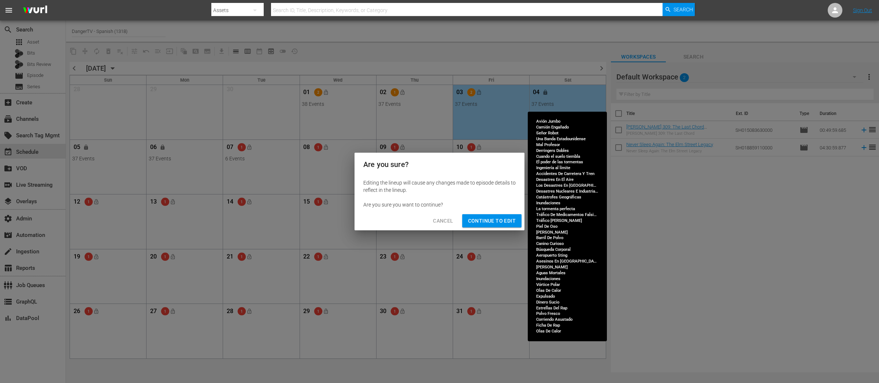
drag, startPoint x: 488, startPoint y: 220, endPoint x: 542, endPoint y: 136, distance: 99.4
click at [488, 220] on span "Continue to Edit" at bounding box center [492, 220] width 48 height 9
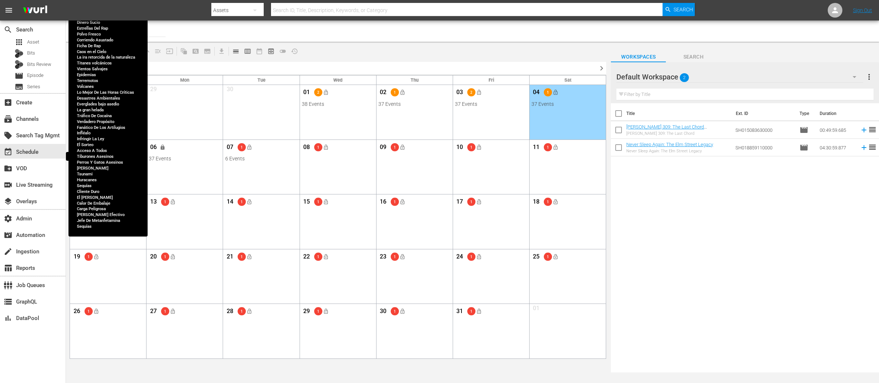
click at [89, 146] on span "lock" at bounding box center [86, 147] width 6 height 6
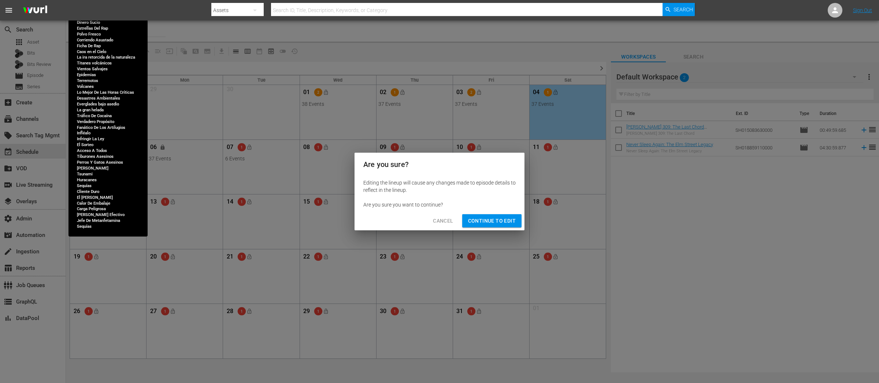
drag, startPoint x: 498, startPoint y: 221, endPoint x: 416, endPoint y: 217, distance: 82.1
click at [498, 220] on span "Continue to Edit" at bounding box center [492, 220] width 48 height 9
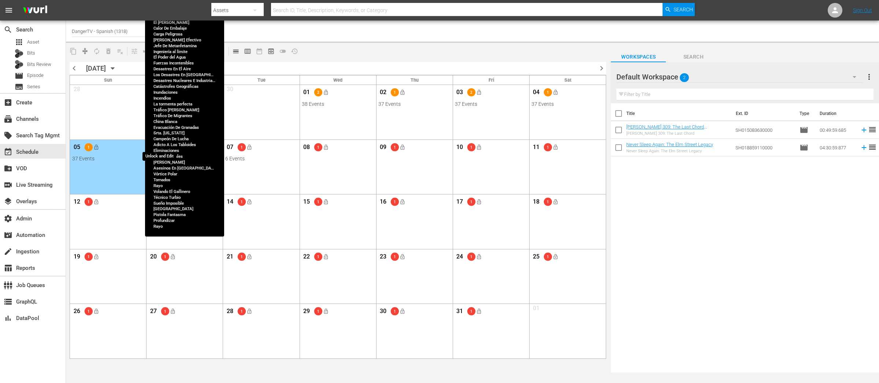
click at [160, 149] on span "lock" at bounding box center [163, 147] width 6 height 6
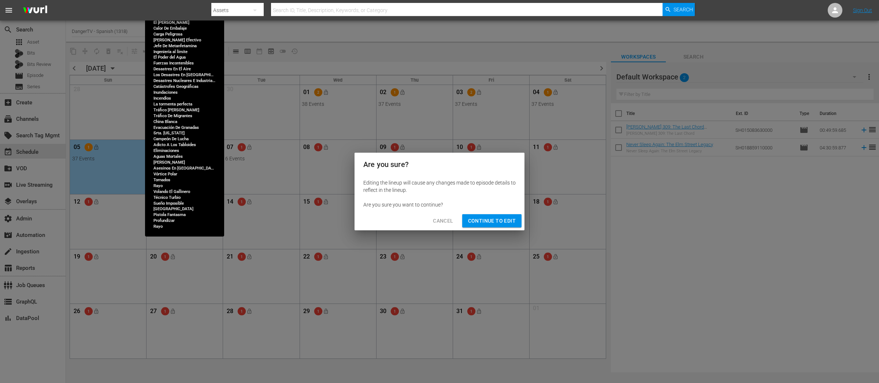
drag, startPoint x: 495, startPoint y: 218, endPoint x: 224, endPoint y: 176, distance: 273.8
click at [495, 218] on span "Continue to Edit" at bounding box center [492, 220] width 48 height 9
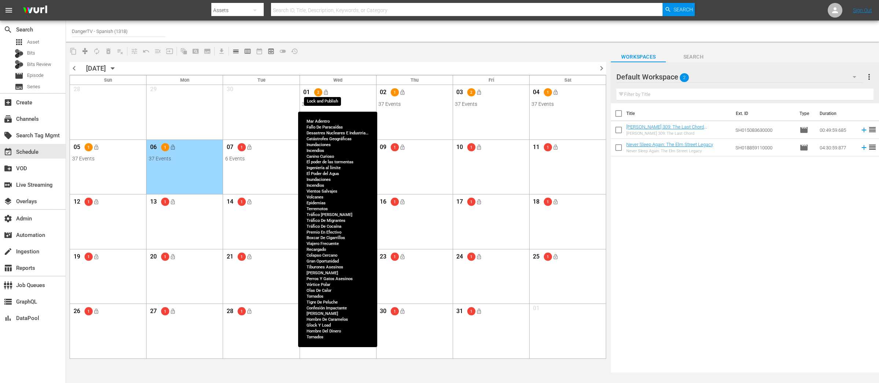
click at [326, 93] on span "lock_open" at bounding box center [326, 92] width 6 height 6
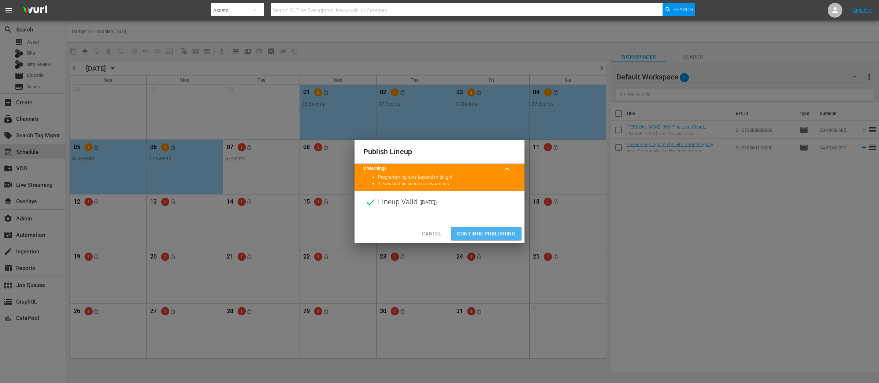
drag, startPoint x: 482, startPoint y: 229, endPoint x: 408, endPoint y: 168, distance: 95.7
click at [482, 229] on span "Continue Publishing" at bounding box center [486, 233] width 59 height 9
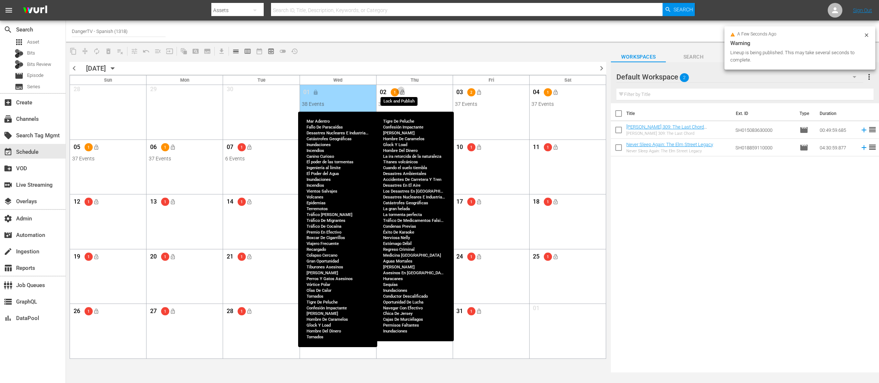
click at [406, 92] on button "lock_open" at bounding box center [402, 92] width 12 height 12
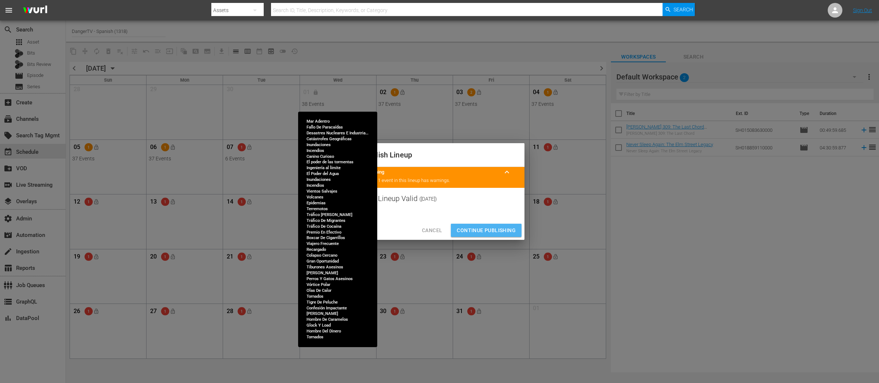
click at [487, 230] on span "Continue Publishing" at bounding box center [486, 230] width 59 height 9
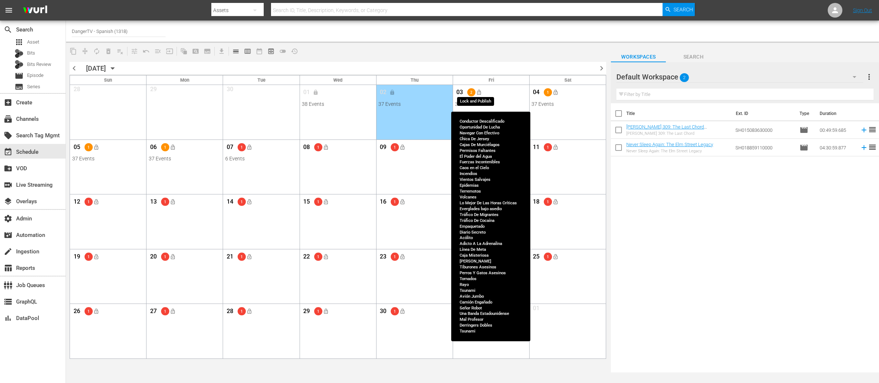
click at [481, 92] on button "lock_open" at bounding box center [479, 92] width 12 height 12
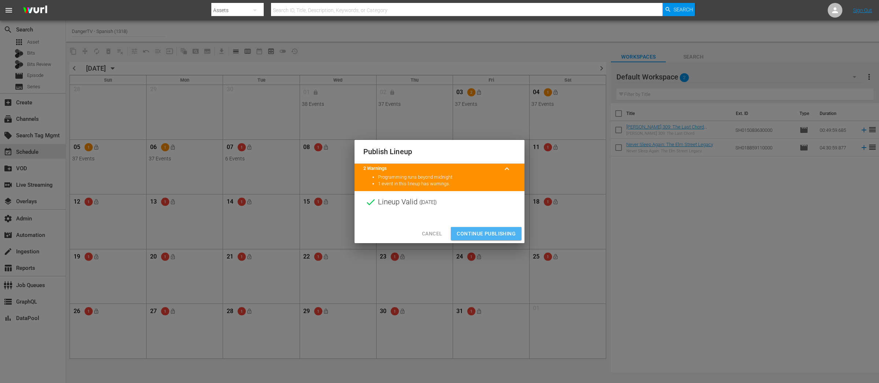
drag, startPoint x: 497, startPoint y: 237, endPoint x: 543, endPoint y: 191, distance: 64.7
click at [497, 237] on span "Continue Publishing" at bounding box center [486, 233] width 59 height 9
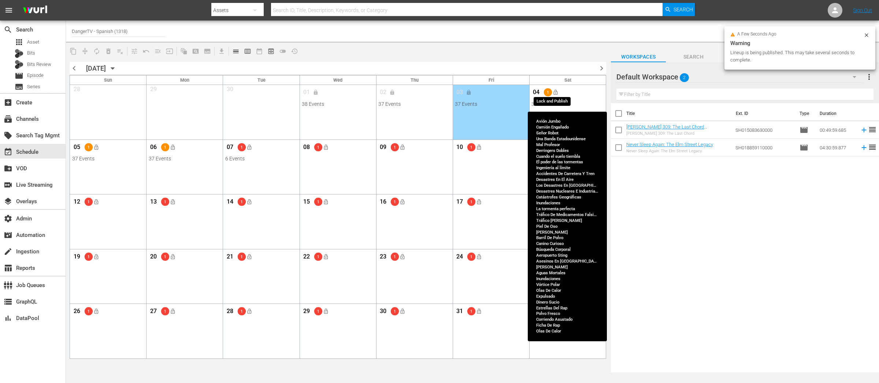
click at [556, 92] on span "lock_open" at bounding box center [556, 92] width 6 height 6
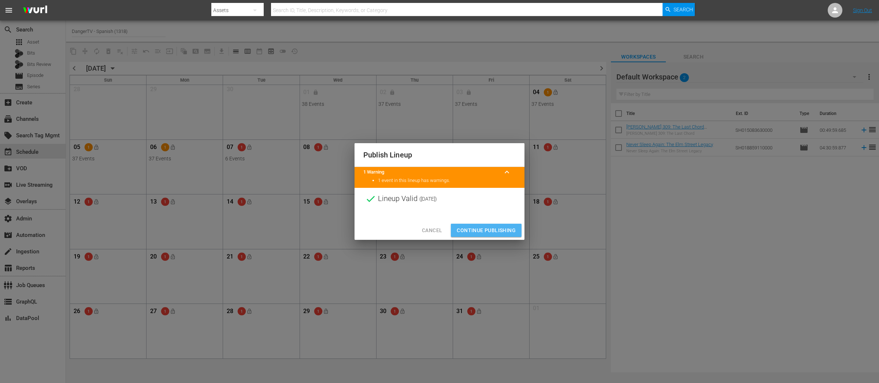
click at [488, 227] on span "Continue Publishing" at bounding box center [486, 230] width 59 height 9
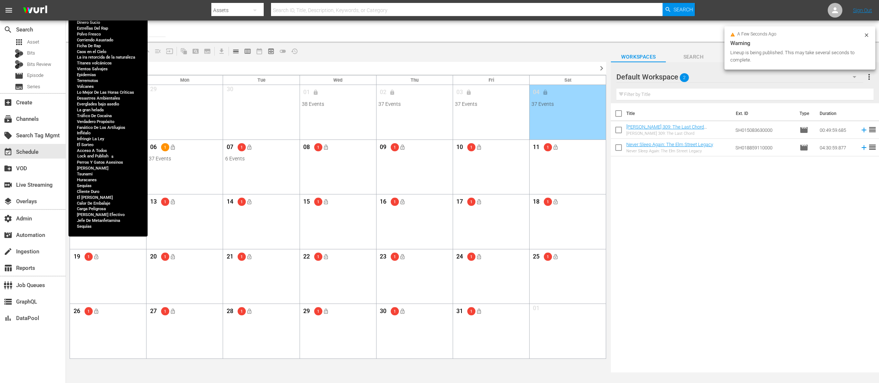
click at [99, 147] on span "lock_open" at bounding box center [96, 147] width 6 height 6
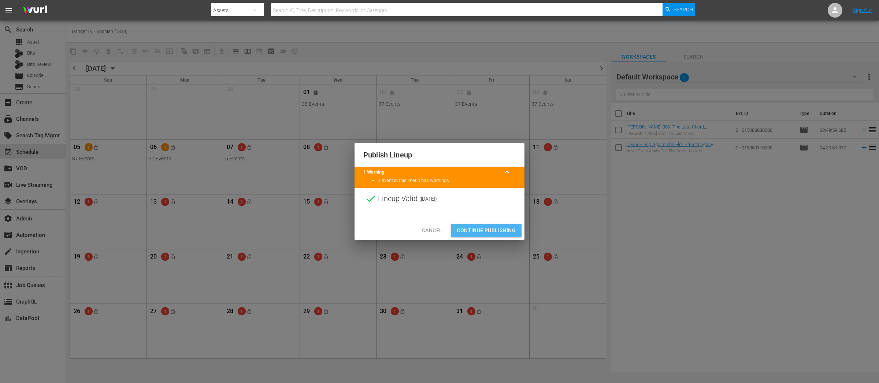
drag, startPoint x: 496, startPoint y: 226, endPoint x: 344, endPoint y: 213, distance: 152.9
click at [496, 226] on span "Continue Publishing" at bounding box center [486, 230] width 59 height 9
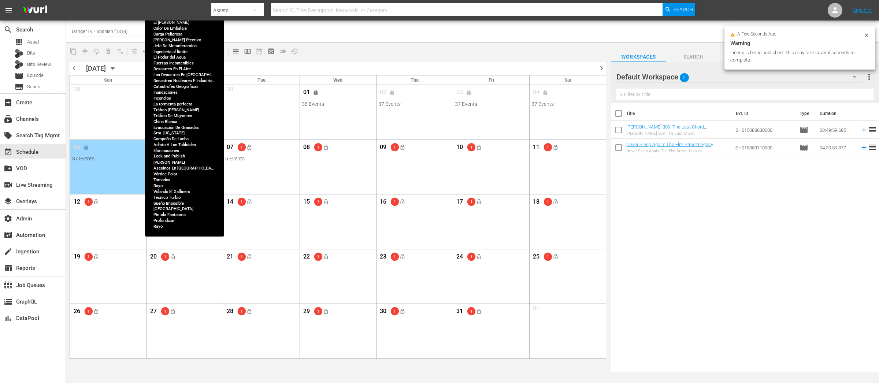
click at [175, 147] on button "lock_open" at bounding box center [173, 147] width 12 height 12
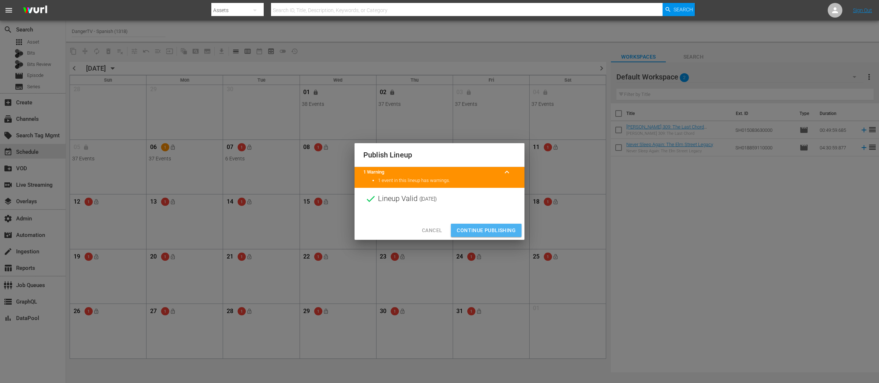
drag, startPoint x: 488, startPoint y: 231, endPoint x: 310, endPoint y: 184, distance: 184.0
click at [488, 231] on span "Continue Publishing" at bounding box center [486, 230] width 59 height 9
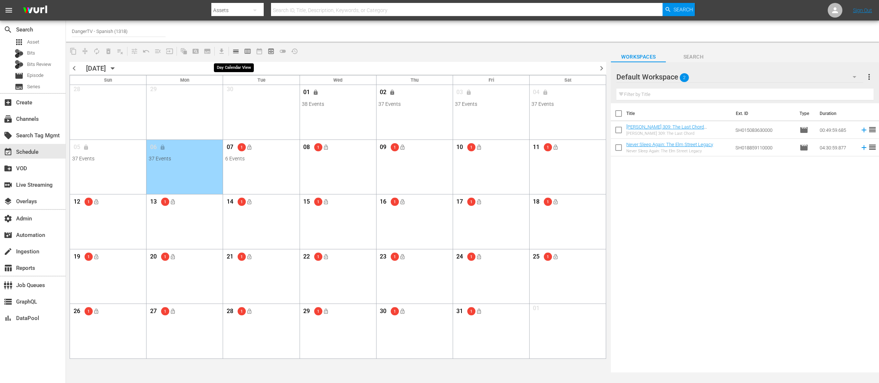
click at [237, 52] on span "calendar_view_day_outlined" at bounding box center [235, 51] width 7 height 7
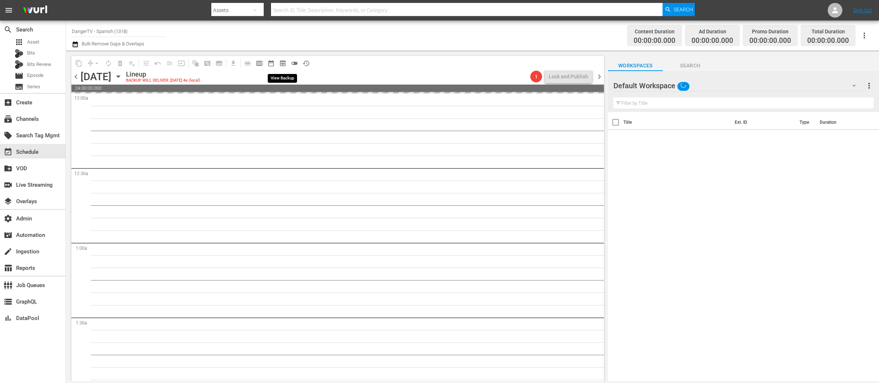
click at [282, 64] on span "preview_outlined" at bounding box center [282, 63] width 7 height 7
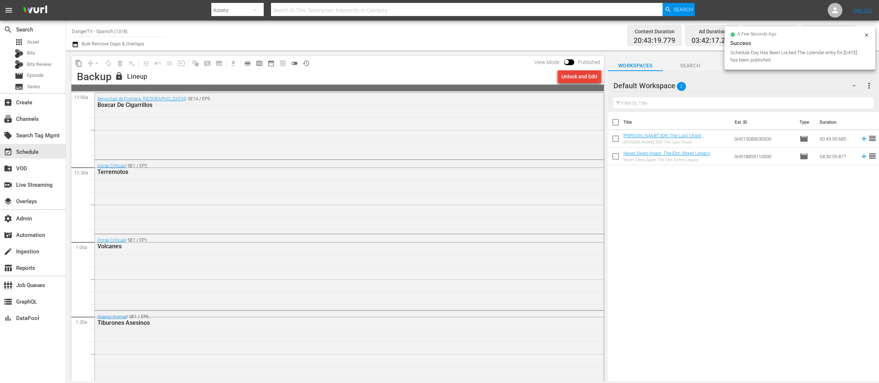
click at [575, 77] on div "Unlock and Edit" at bounding box center [579, 76] width 36 height 13
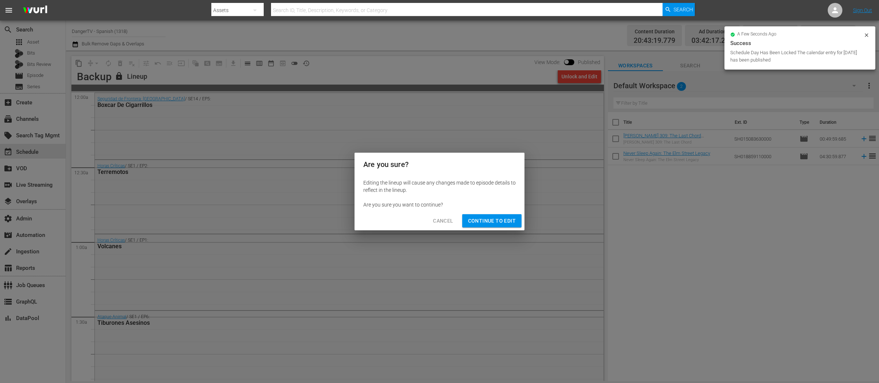
click at [481, 222] on span "Continue to Edit" at bounding box center [492, 220] width 48 height 9
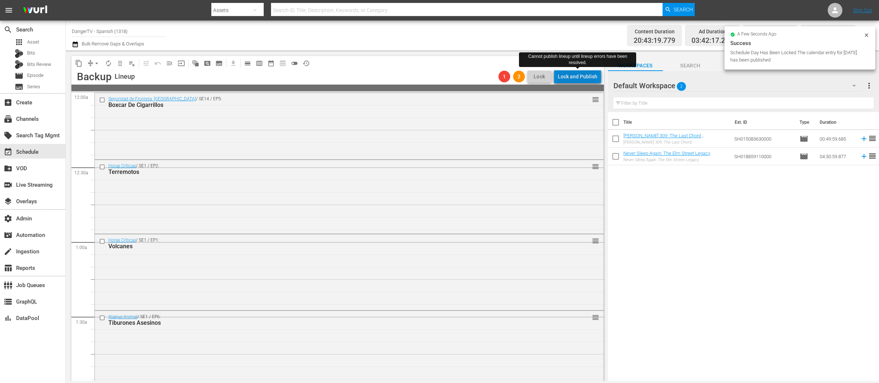
click at [580, 75] on div "Lock and Publish" at bounding box center [578, 76] width 40 height 13
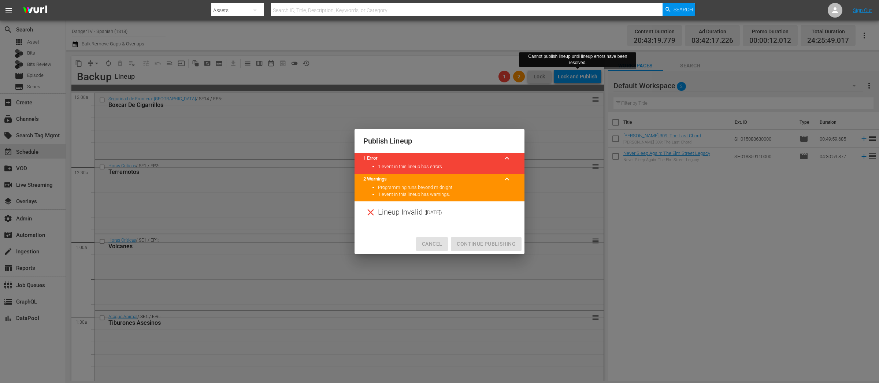
click at [431, 245] on span "Cancel" at bounding box center [432, 243] width 20 height 9
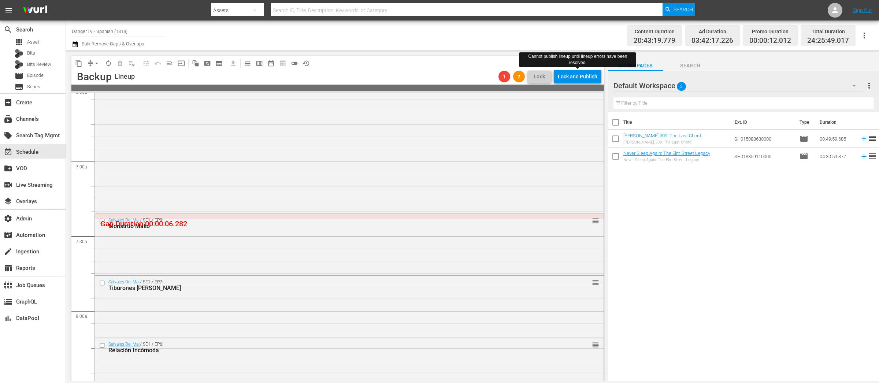
scroll to position [971, 0]
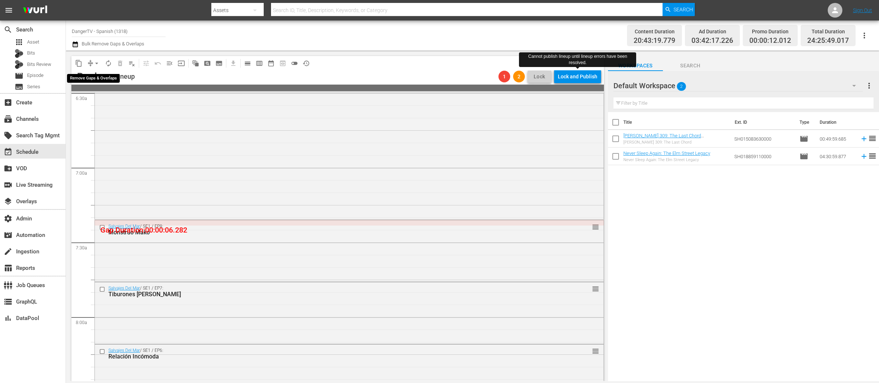
click at [97, 63] on span "arrow_drop_down" at bounding box center [96, 63] width 7 height 7
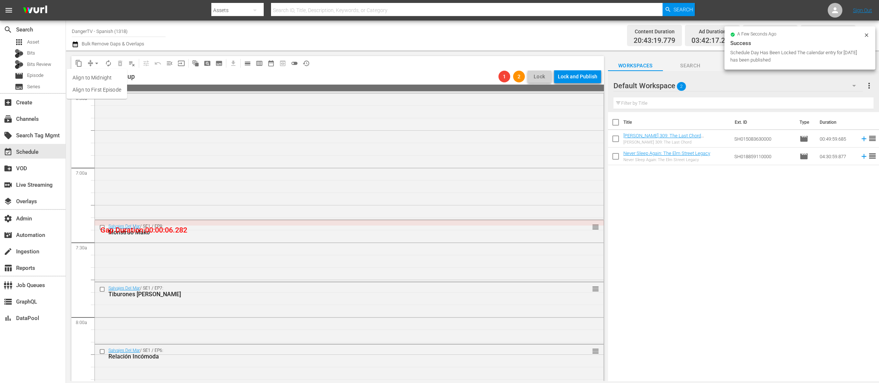
click at [109, 89] on li "Align to First Episode" at bounding box center [97, 90] width 60 height 12
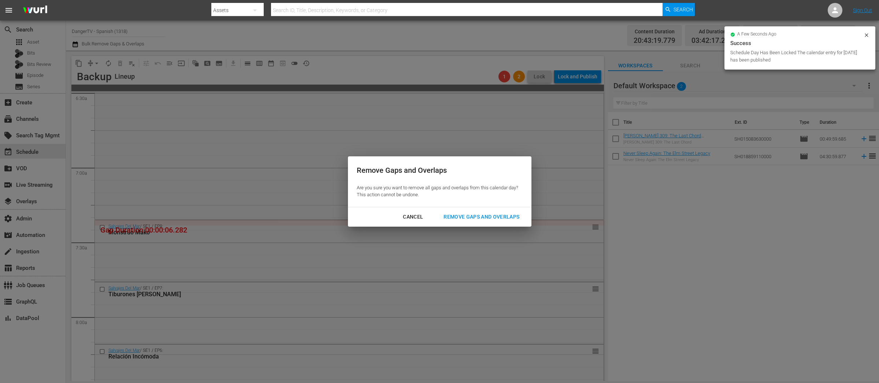
click at [492, 215] on div "Remove Gaps and Overlaps" at bounding box center [482, 216] width 88 height 9
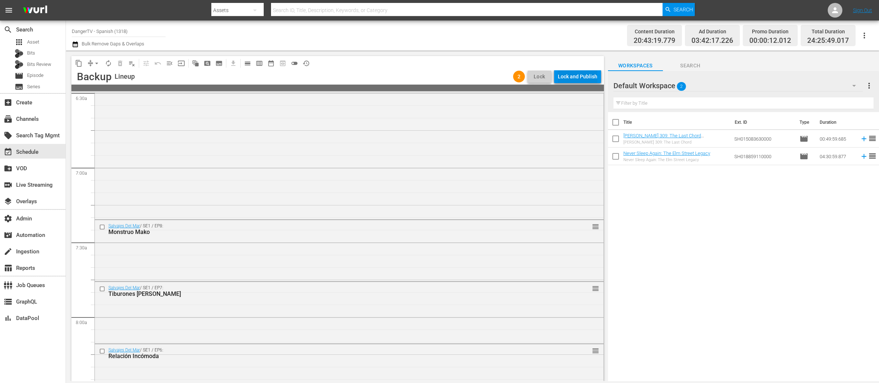
click at [573, 77] on div "Lock and Publish" at bounding box center [578, 76] width 40 height 13
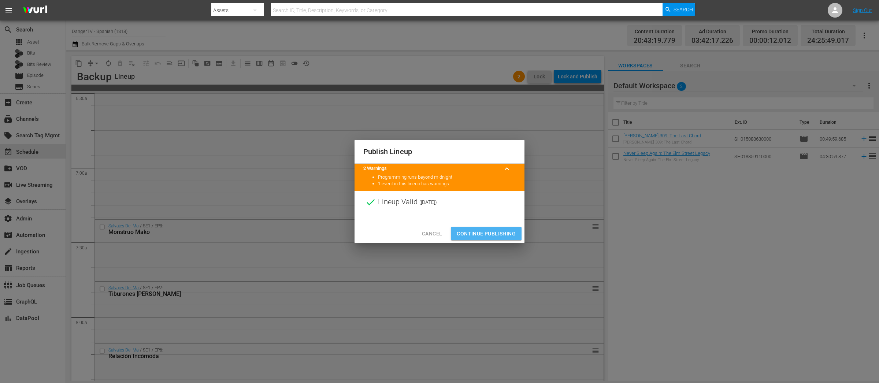
click at [489, 231] on span "Continue Publishing" at bounding box center [486, 233] width 59 height 9
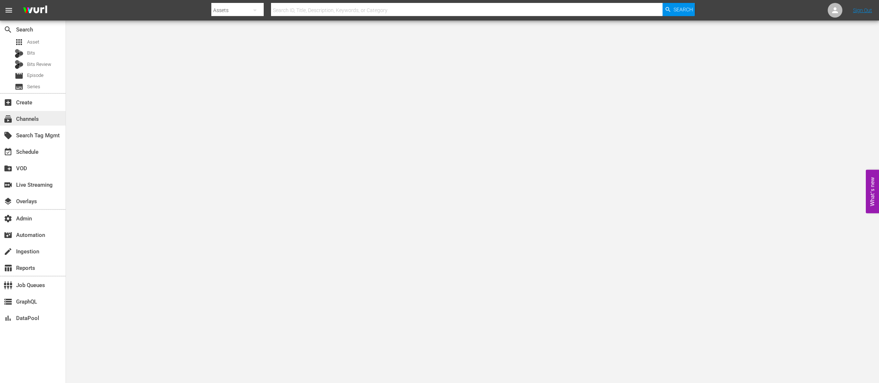
click at [31, 120] on div "subscriptions Channels" at bounding box center [20, 118] width 41 height 7
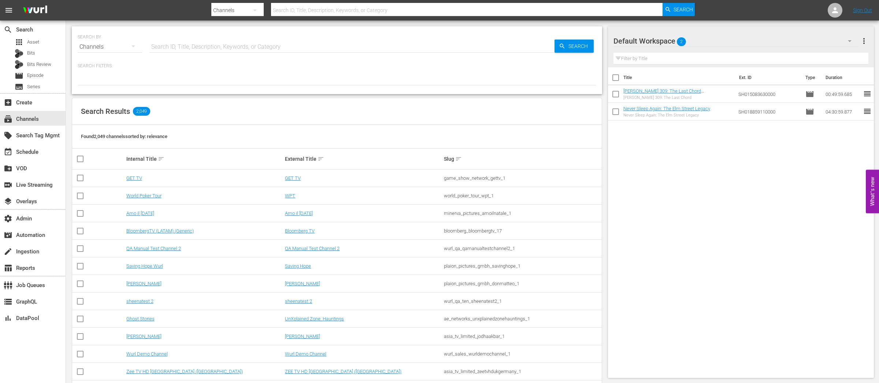
click at [213, 48] on input "text" at bounding box center [351, 47] width 405 height 18
paste input "EntrepreneurTV"
type input "EntrepreneurTV"
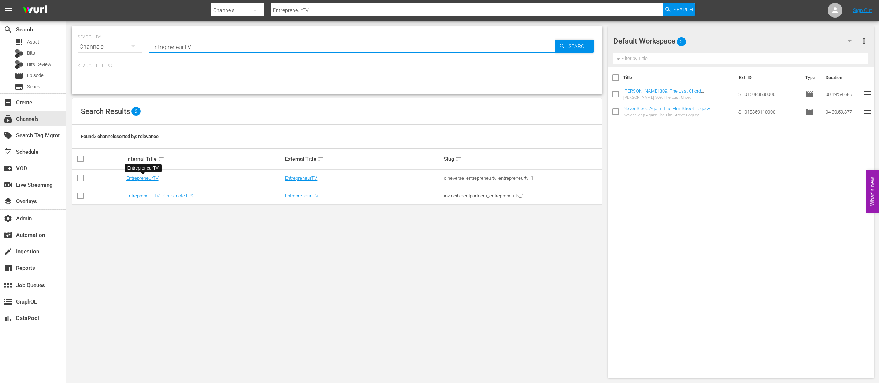
type input "EntrepreneurTV"
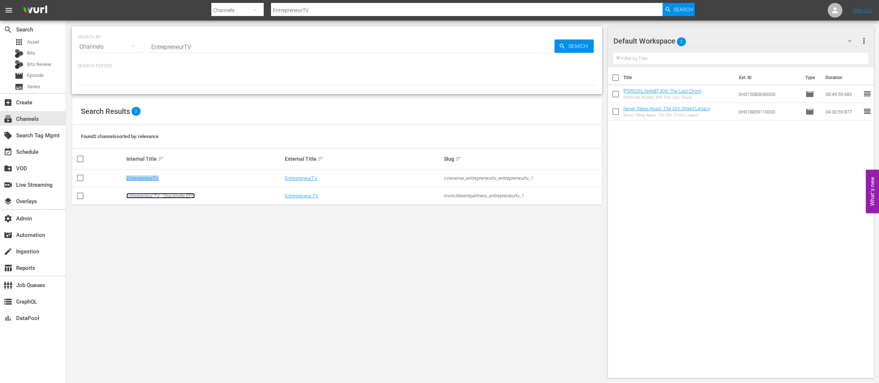
click at [176, 198] on link "Entrepreneur TV - Gracenote EPG" at bounding box center [160, 195] width 68 height 5
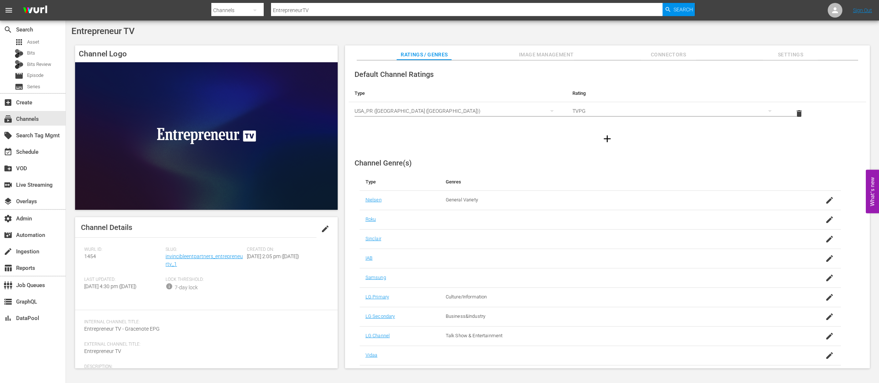
click at [789, 55] on span "Settings" at bounding box center [790, 54] width 55 height 9
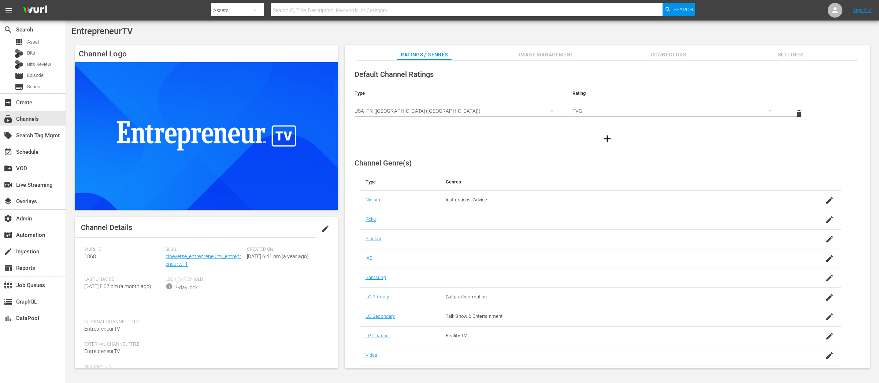
click at [703, 53] on span "Settings" at bounding box center [790, 54] width 55 height 9
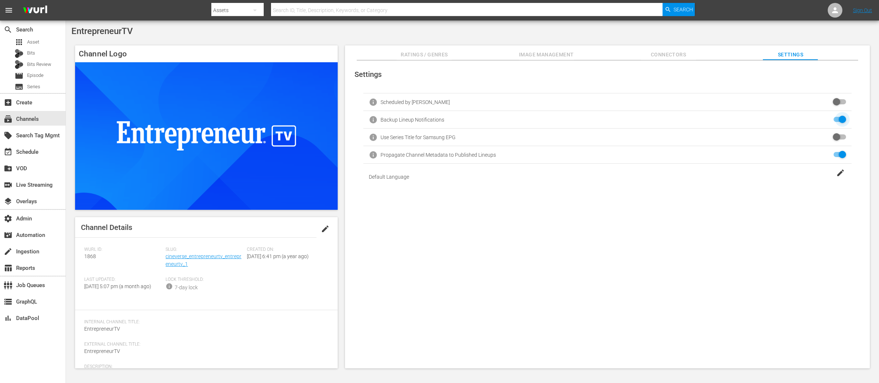
click at [703, 119] on input "checkbox" at bounding box center [838, 119] width 16 height 9
checkbox input "true"
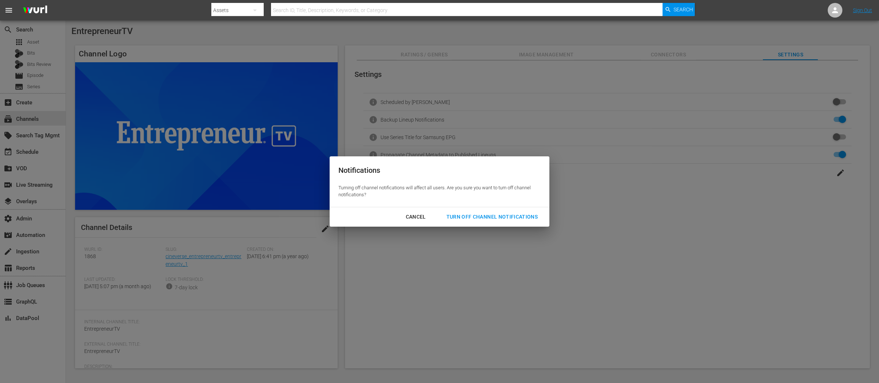
click at [500, 215] on div "Turn Off Channel Notifications" at bounding box center [491, 216] width 103 height 9
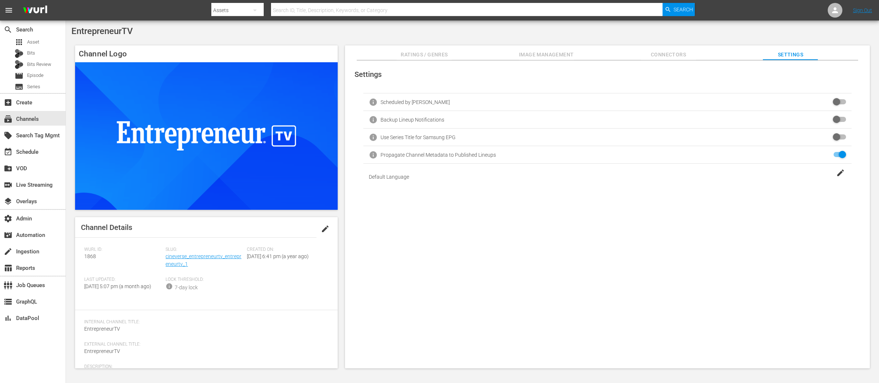
click at [326, 227] on span "edit" at bounding box center [325, 228] width 9 height 9
click at [320, 226] on span "Save" at bounding box center [318, 227] width 24 height 6
click at [324, 226] on span "edit" at bounding box center [325, 228] width 9 height 9
click at [135, 306] on textarea "EntrepreneurTV" at bounding box center [204, 334] width 241 height 9
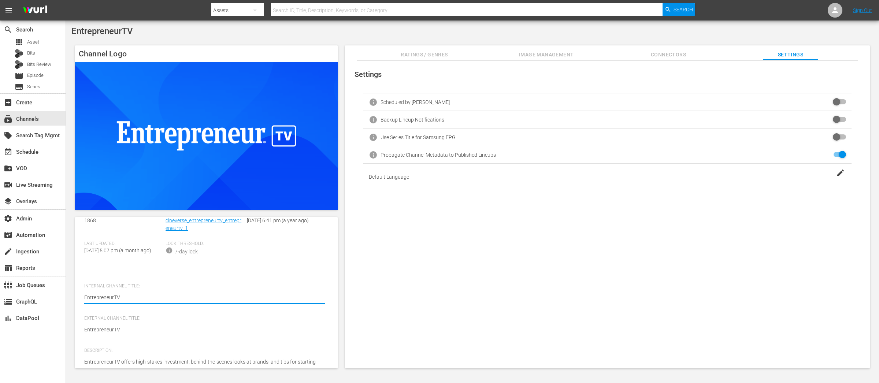
scroll to position [60, 0]
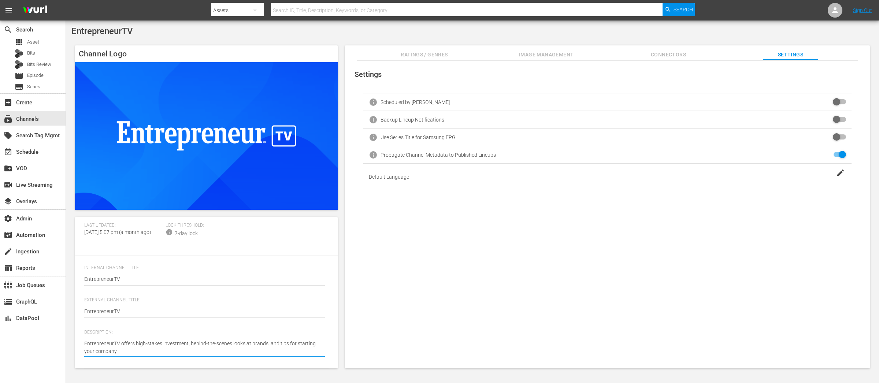
type textarea "EntrepreneurTV offers high-stakes investment, behind-the-scenes looks at brands…"
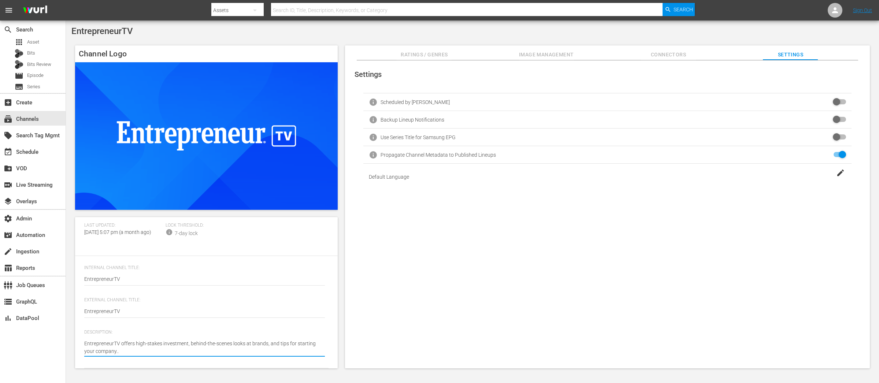
scroll to position [0, 0]
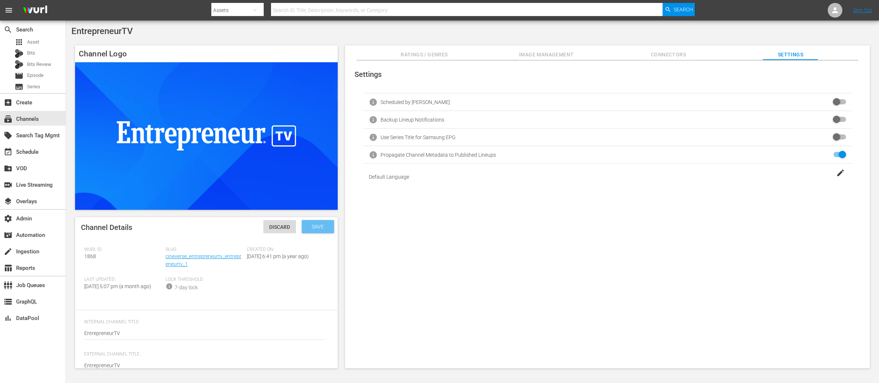
type textarea "EntrepreneurTV offers high-stakes investment, behind-the-scenes looks at brands…"
click at [310, 230] on div "Save" at bounding box center [318, 226] width 32 height 13
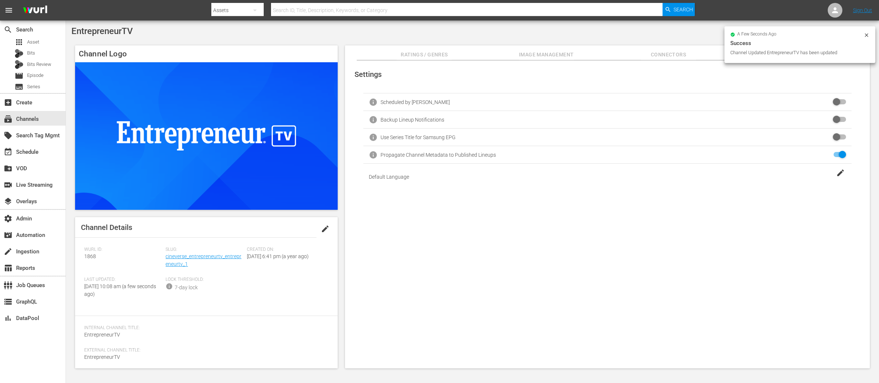
click at [324, 228] on span "edit" at bounding box center [325, 228] width 9 height 9
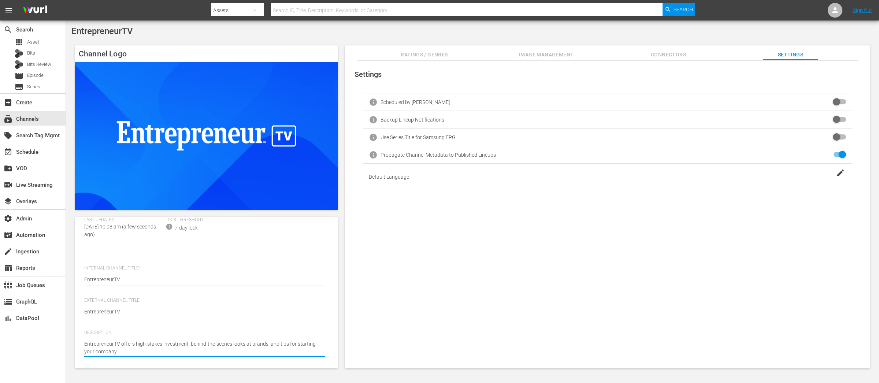
type textarea "EntrepreneurTV offers high-stakes investment, behind-the-scenes looks at brands…"
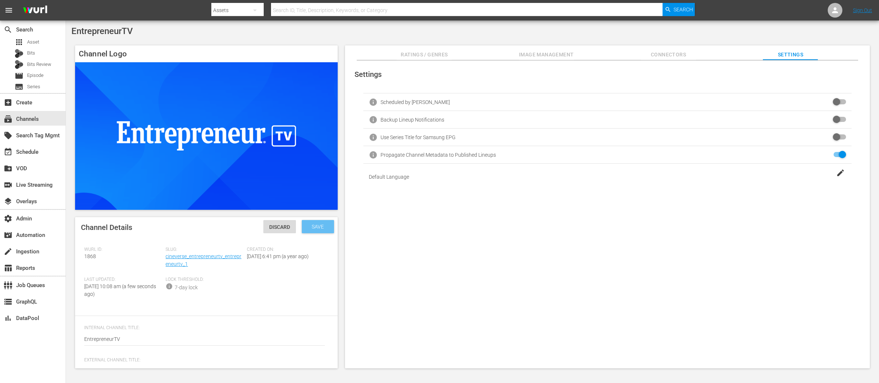
type textarea "EntrepreneurTV offers high-stakes investment, behind-the-scenes looks at brands…"
click at [315, 226] on span "Save" at bounding box center [318, 227] width 24 height 6
click at [616, 87] on div "info Scheduled by Wurl info Backup Lineup Notifications info Use Series Title f…" at bounding box center [607, 137] width 517 height 105
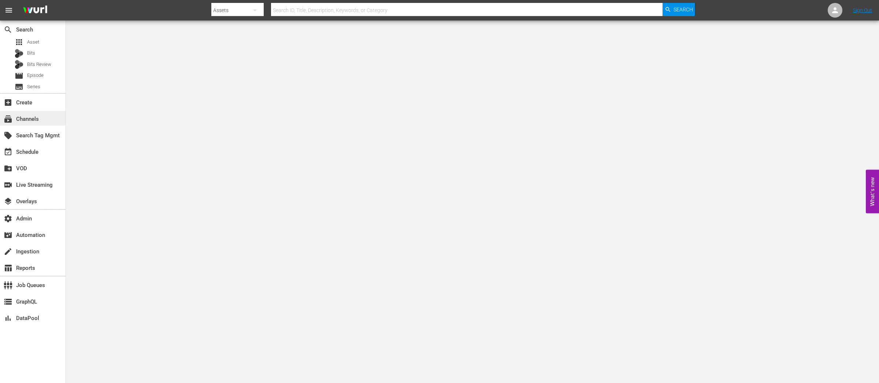
click at [37, 116] on div "subscriptions Channels" at bounding box center [20, 118] width 41 height 7
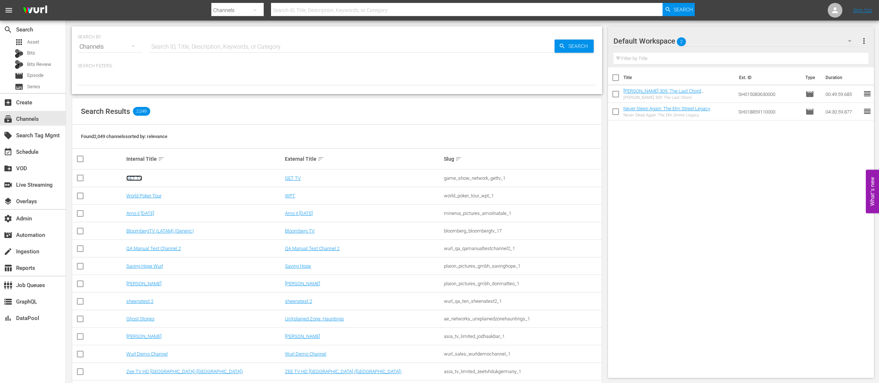
click at [136, 176] on link "GET TV" at bounding box center [134, 177] width 16 height 5
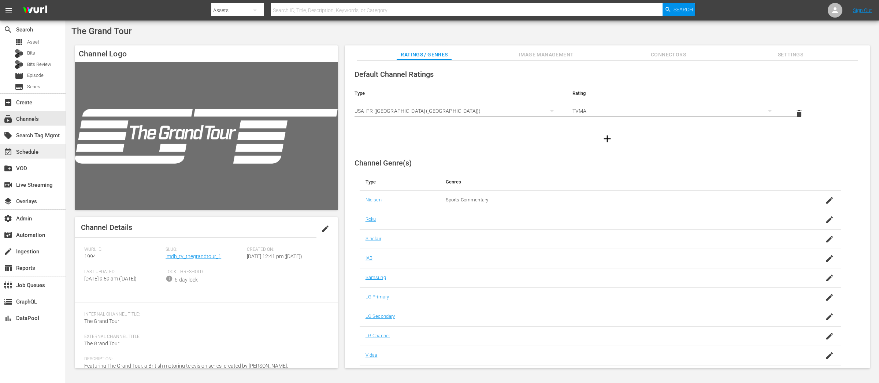
click at [25, 153] on div "event_available Schedule" at bounding box center [20, 151] width 41 height 7
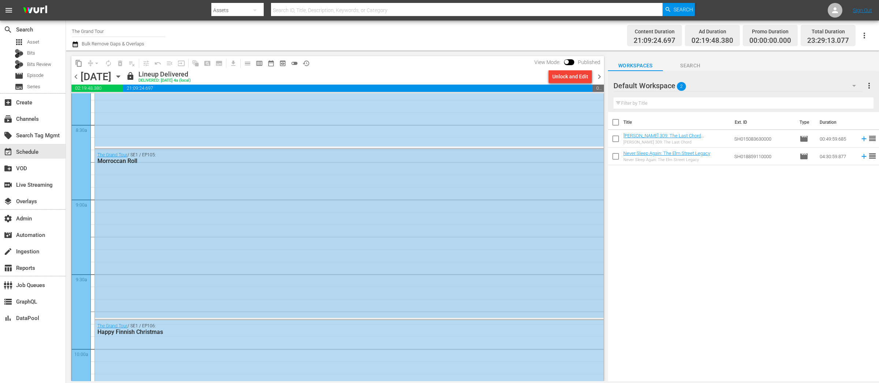
scroll to position [1240, 0]
click at [237, 228] on div "The Grand Tour / SE1 / EP105: Morroccan Roll" at bounding box center [349, 231] width 509 height 169
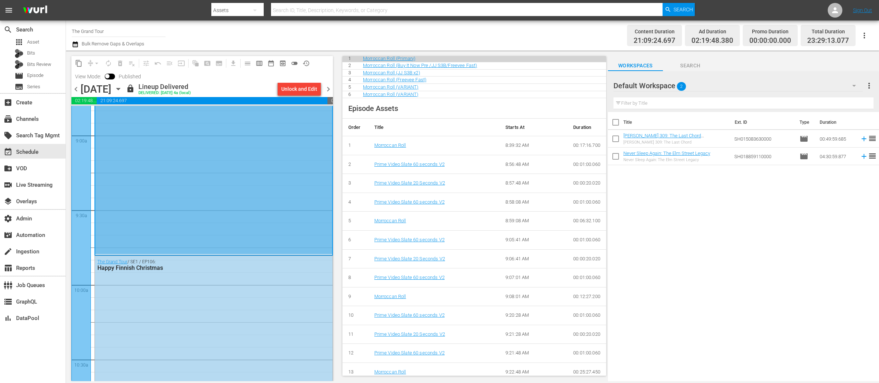
scroll to position [1321, 0]
click at [202, 275] on div "The Grand Tour / SE1 / EP106: Happy Finnish Christmas" at bounding box center [214, 334] width 238 height 168
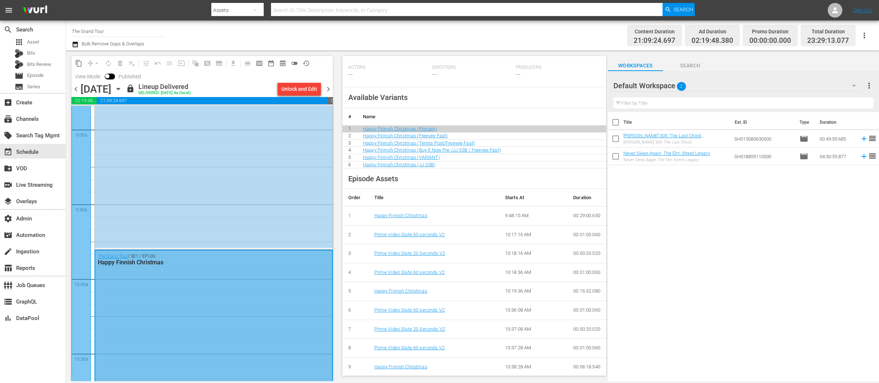
scroll to position [245, 0]
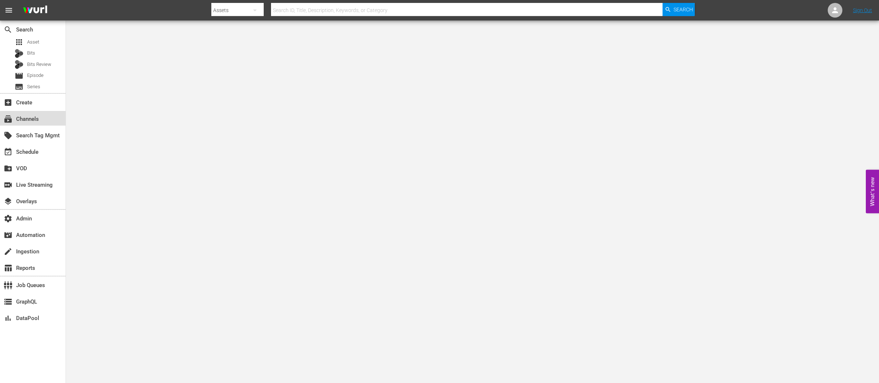
click at [24, 120] on div "subscriptions Channels" at bounding box center [20, 118] width 41 height 7
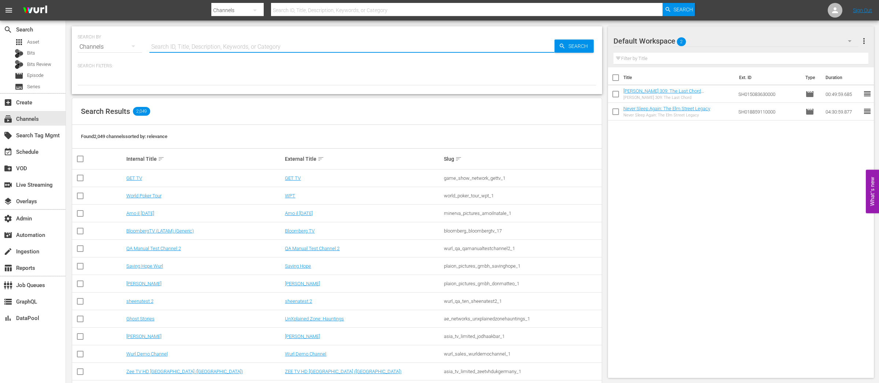
click at [196, 48] on input "text" at bounding box center [351, 47] width 405 height 18
paste input "[EMAIL_ADDRESS][DOMAIN_NAME]"
type input "[EMAIL_ADDRESS][DOMAIN_NAME]"
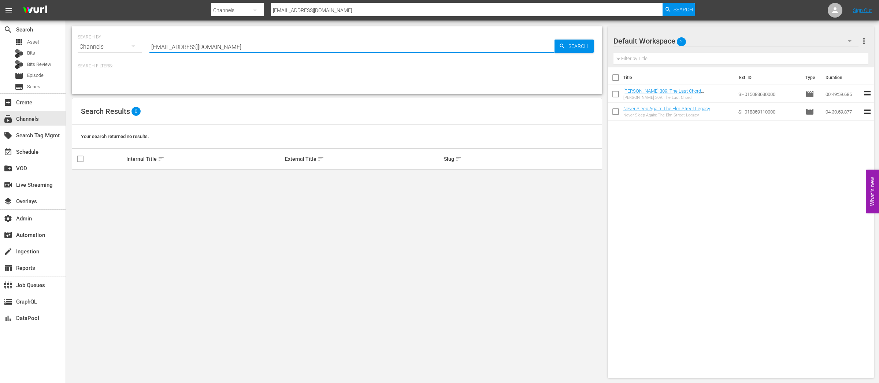
drag, startPoint x: 208, startPoint y: 49, endPoint x: 137, endPoint y: 48, distance: 71.0
click at [137, 48] on div "SEARCH BY Search By Channels Search ID, Title, Description, Keywords, or Catego…" at bounding box center [337, 42] width 518 height 26
type input "entre"
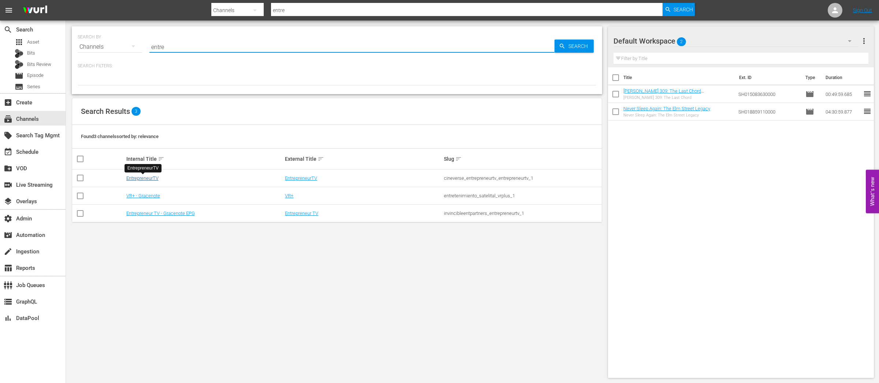
type input "entre"
click at [150, 177] on link "EntrepreneurTV" at bounding box center [142, 177] width 32 height 5
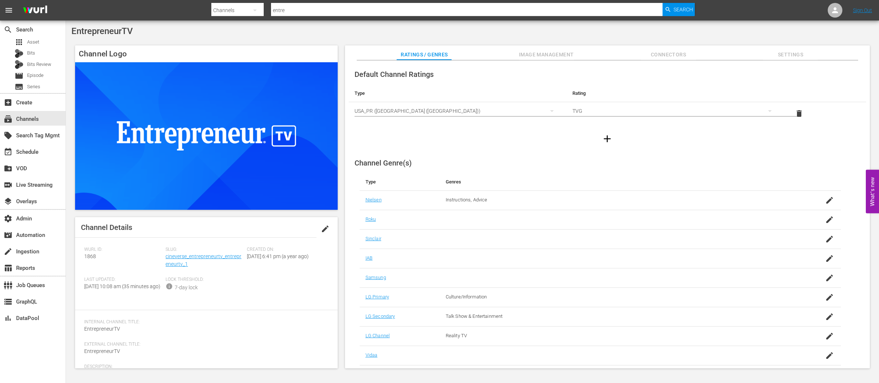
click at [784, 56] on span "Settings" at bounding box center [790, 54] width 55 height 9
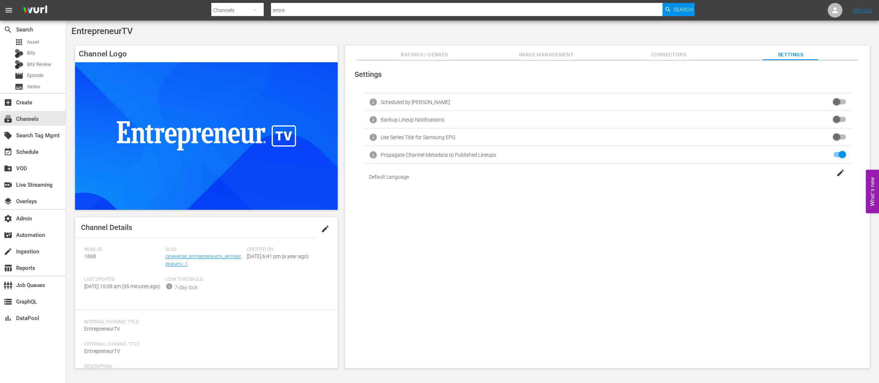
click at [832, 119] on input "checkbox" at bounding box center [838, 119] width 16 height 9
checkbox input "false"
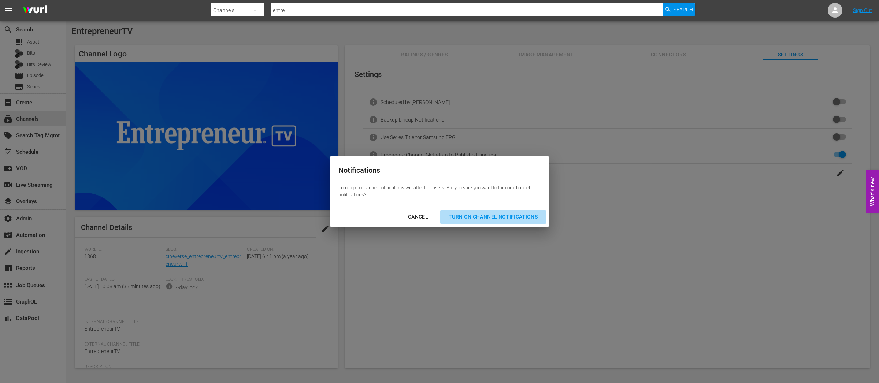
drag, startPoint x: 481, startPoint y: 212, endPoint x: 496, endPoint y: 217, distance: 15.8
click at [481, 212] on button "Turn On Channel Notifications" at bounding box center [493, 217] width 107 height 14
